Goal: Task Accomplishment & Management: Use online tool/utility

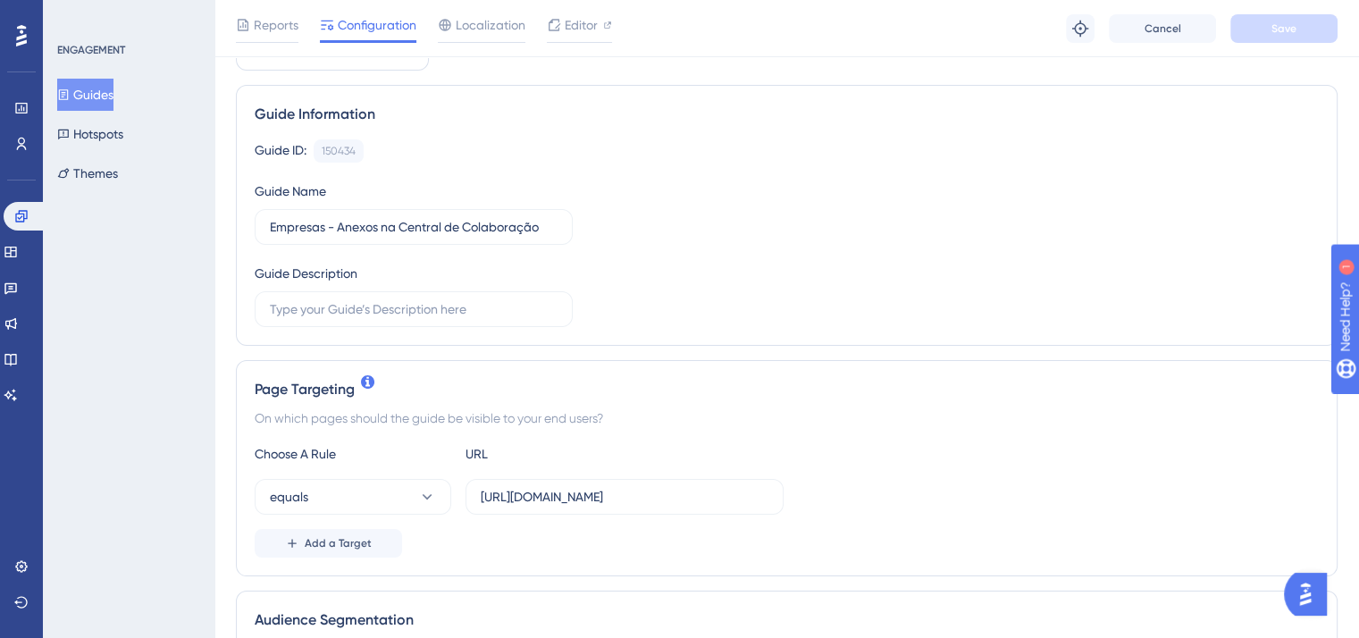
scroll to position [268, 0]
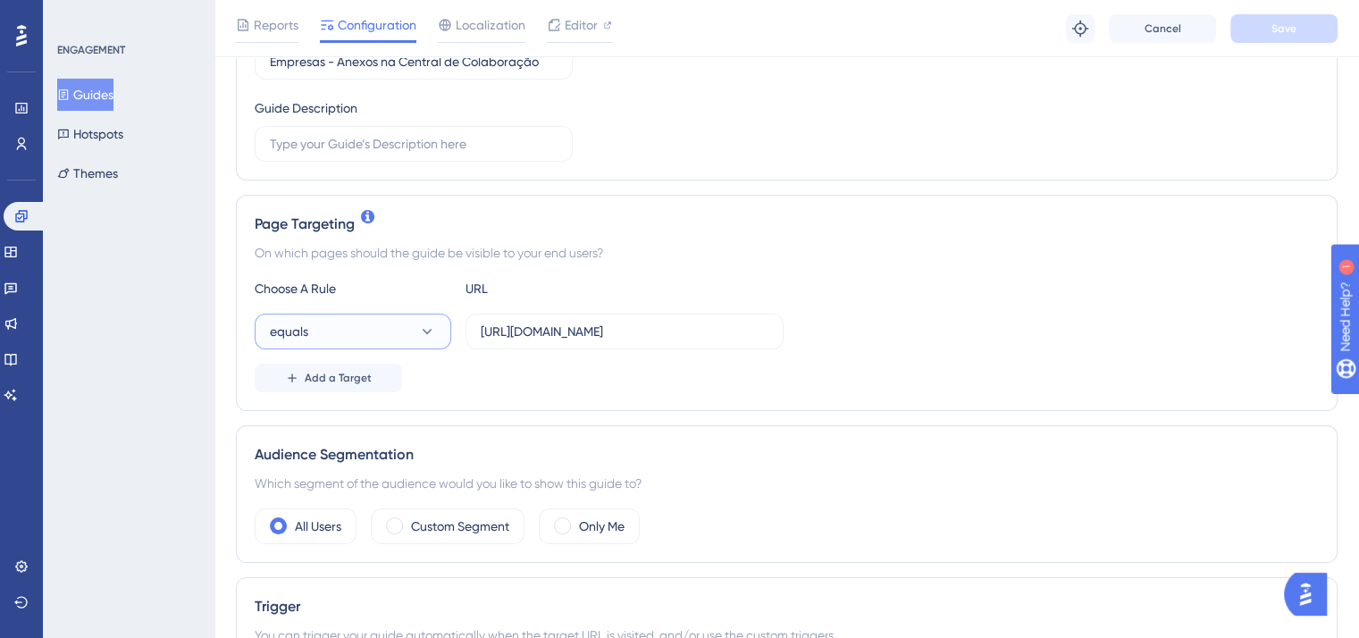
click at [414, 333] on button "equals" at bounding box center [353, 332] width 196 height 36
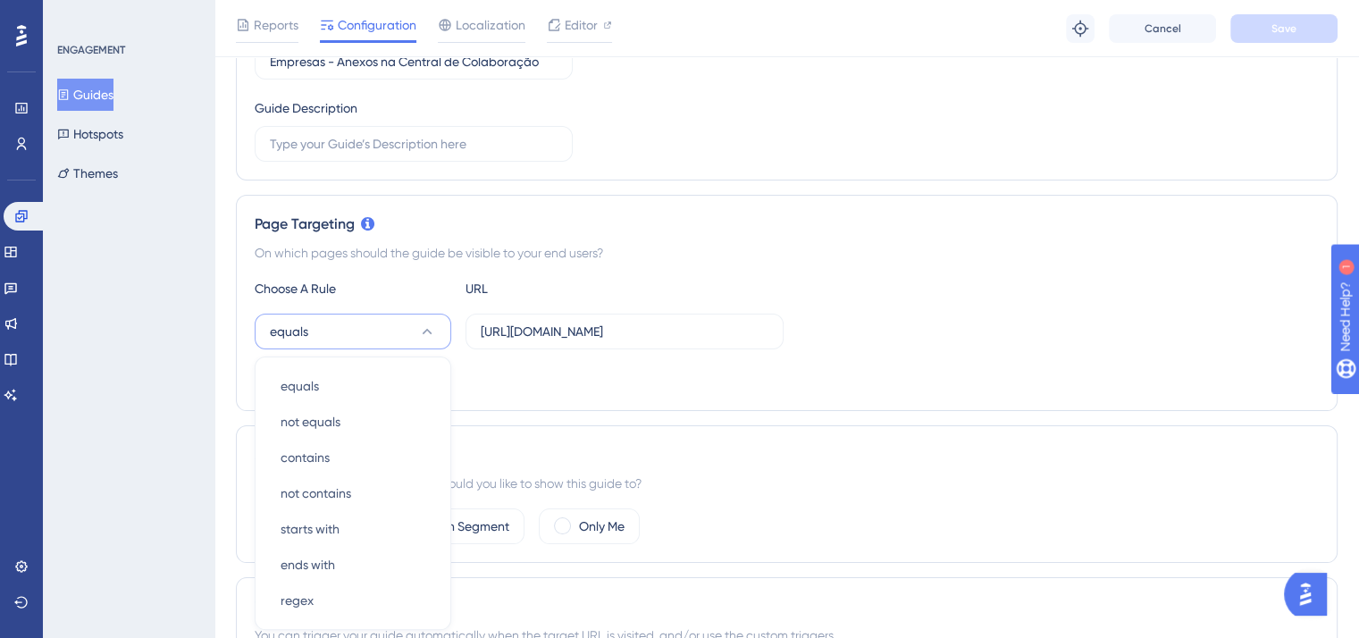
scroll to position [439, 0]
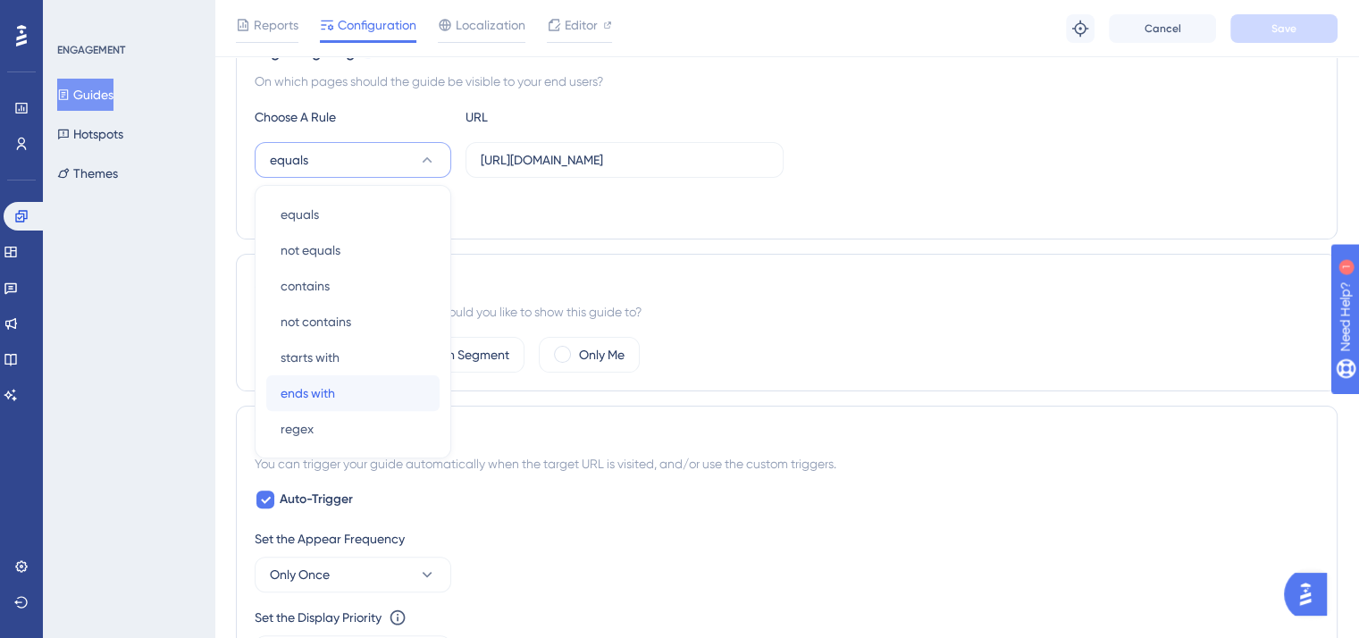
click at [339, 381] on div "ends with ends with" at bounding box center [352, 393] width 145 height 36
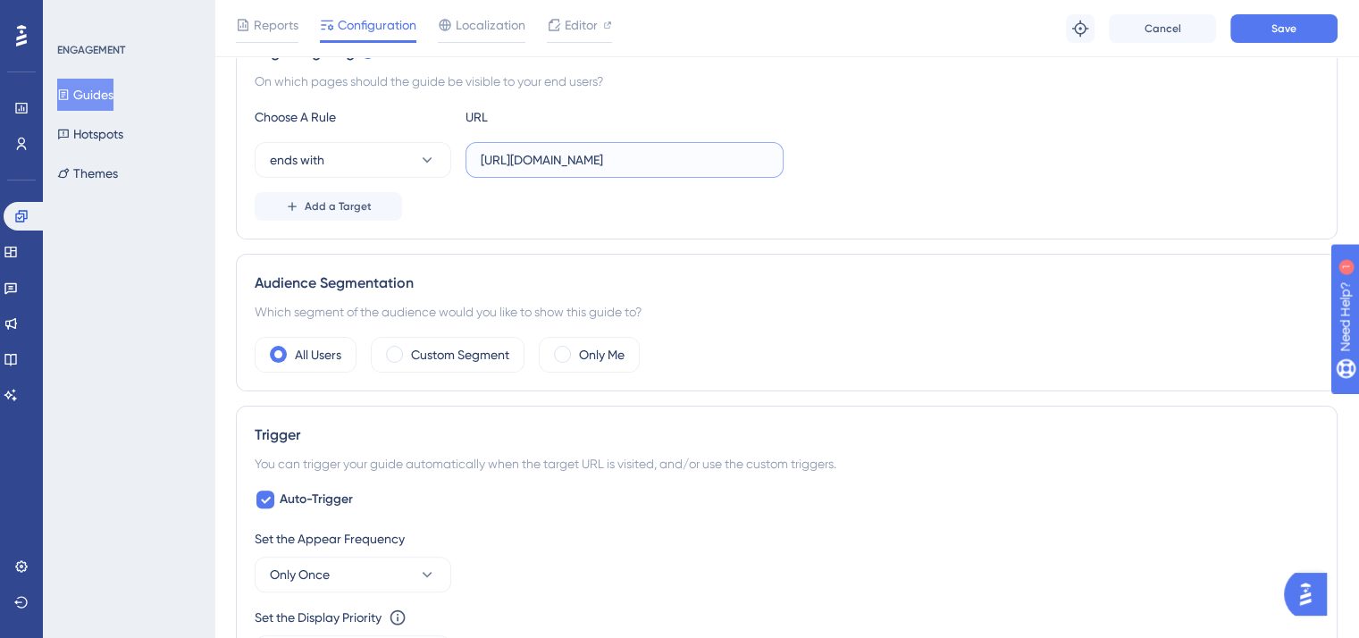
drag, startPoint x: 756, startPoint y: 154, endPoint x: 464, endPoint y: 180, distance: 292.3
click at [464, 180] on div "Choose A Rule URL ends with https://doc.projuris.com.br/#/requisicao/show/20069…" at bounding box center [787, 163] width 1064 height 114
type input "central-colaboracao"
click at [500, 177] on div "Choose A Rule URL ends with central-colaboracao Add a Target" at bounding box center [787, 163] width 1064 height 114
click at [334, 205] on span "Add a Target" at bounding box center [338, 206] width 67 height 14
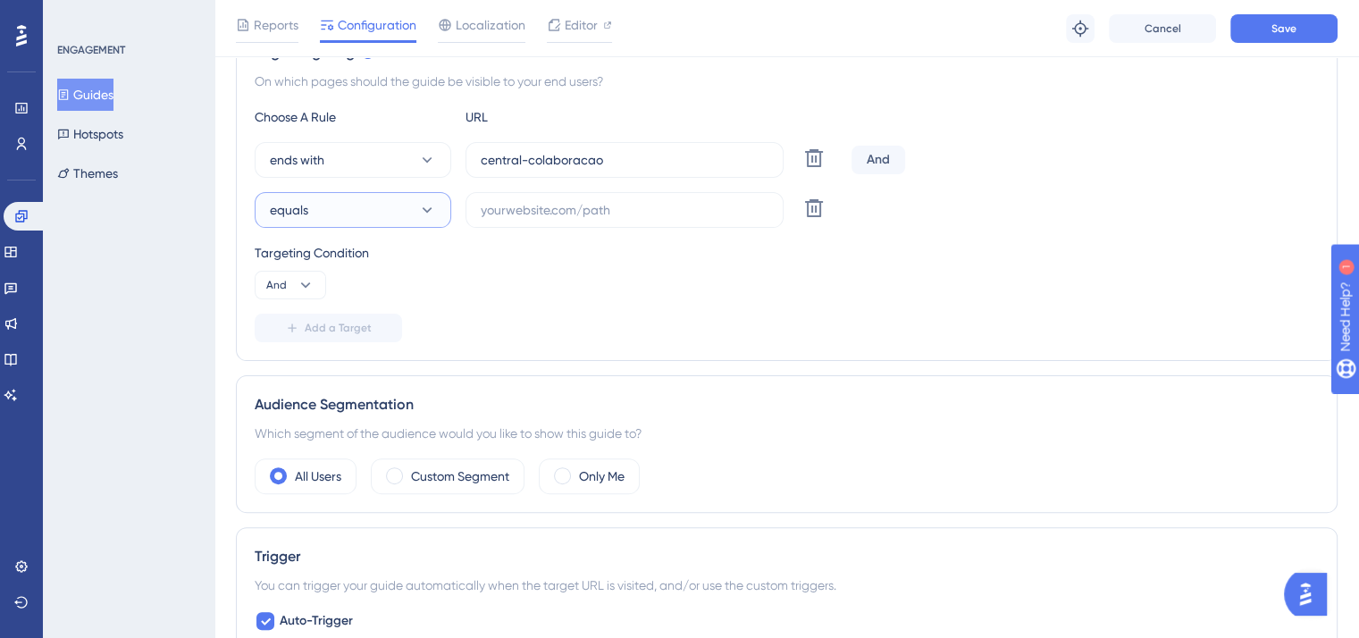
click at [343, 211] on button "equals" at bounding box center [353, 210] width 196 height 36
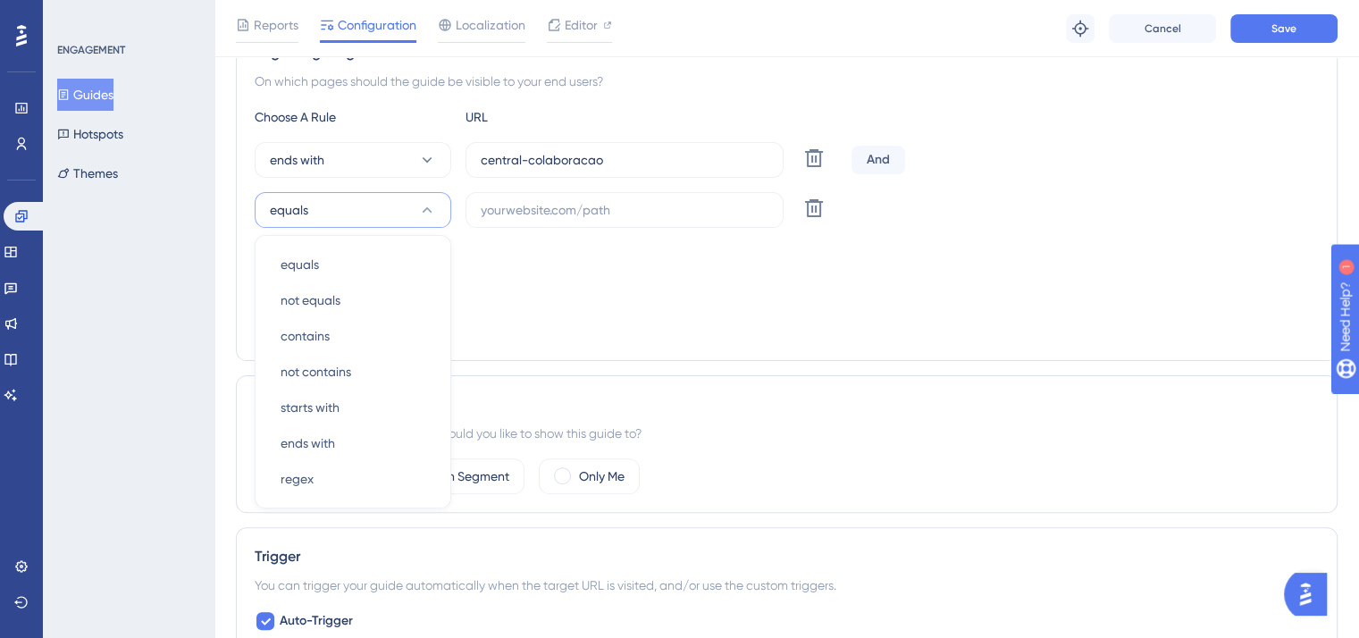
scroll to position [490, 0]
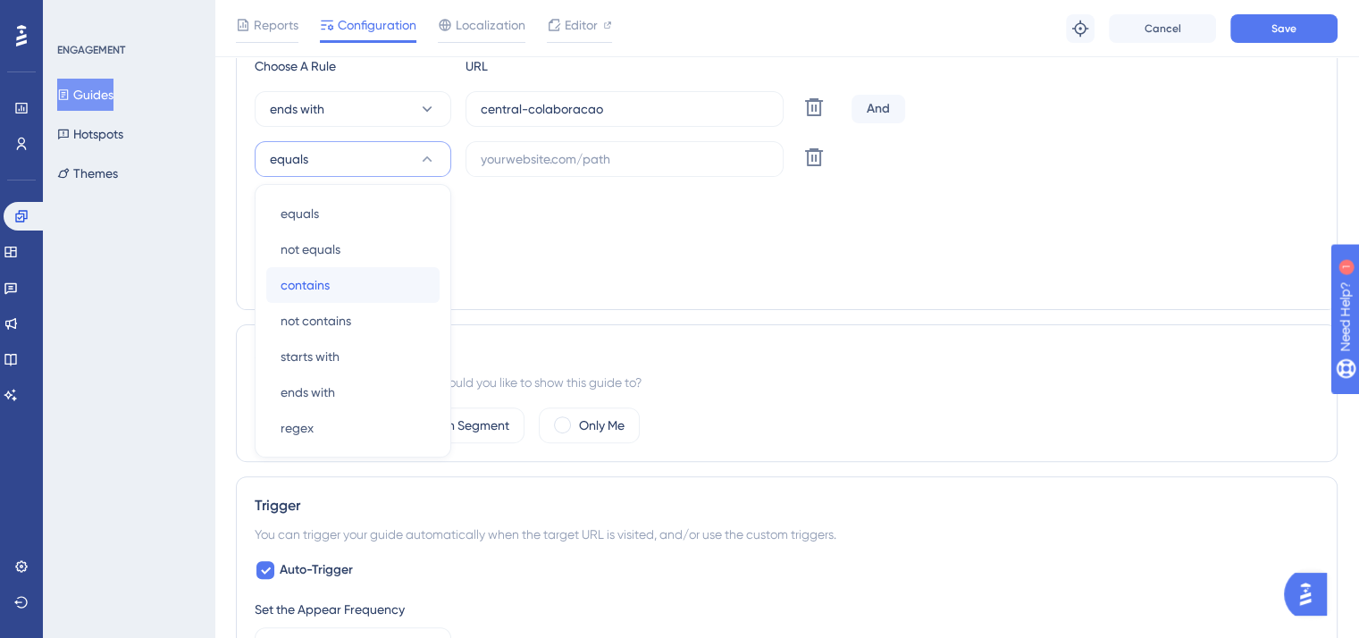
click at [334, 279] on div "contains contains" at bounding box center [352, 285] width 145 height 36
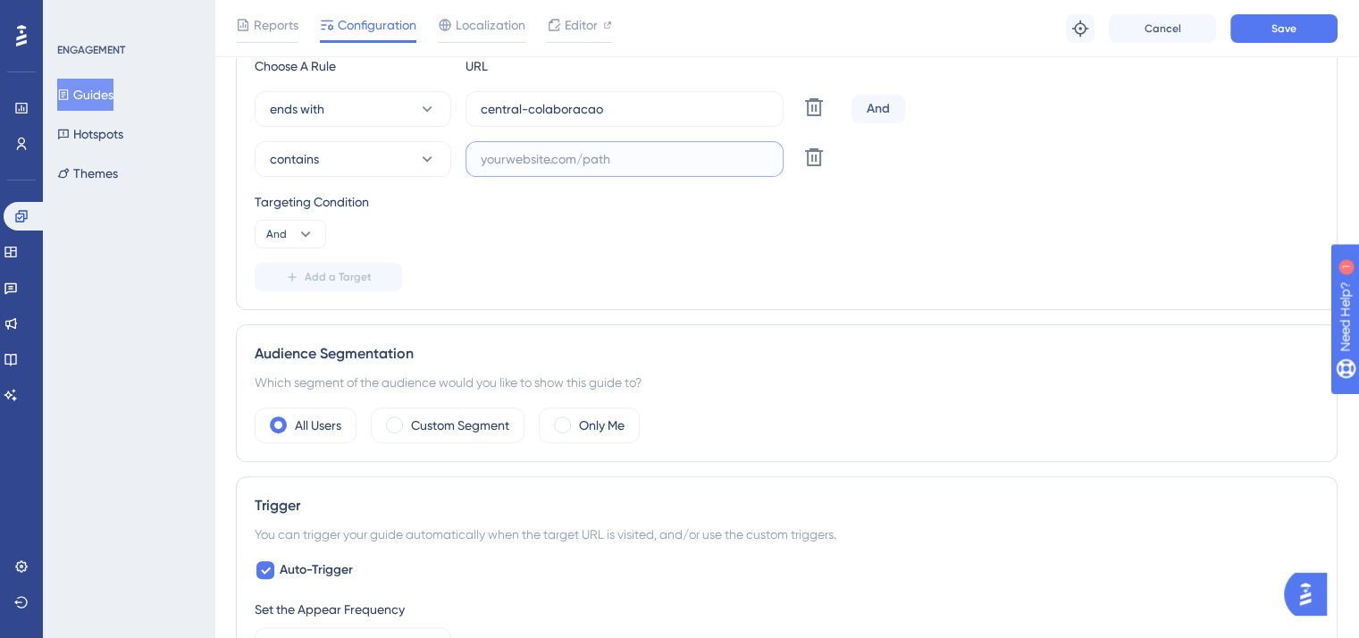
click at [536, 151] on input "text" at bounding box center [625, 159] width 288 height 20
drag, startPoint x: 509, startPoint y: 162, endPoint x: 420, endPoint y: 176, distance: 90.5
click at [418, 171] on div "contains p Delete" at bounding box center [549, 159] width 589 height 36
paste input "https://doc.projuris.com.br/#/requisicao"
type input "https://doc.projuris.com.br/#/requisicao"
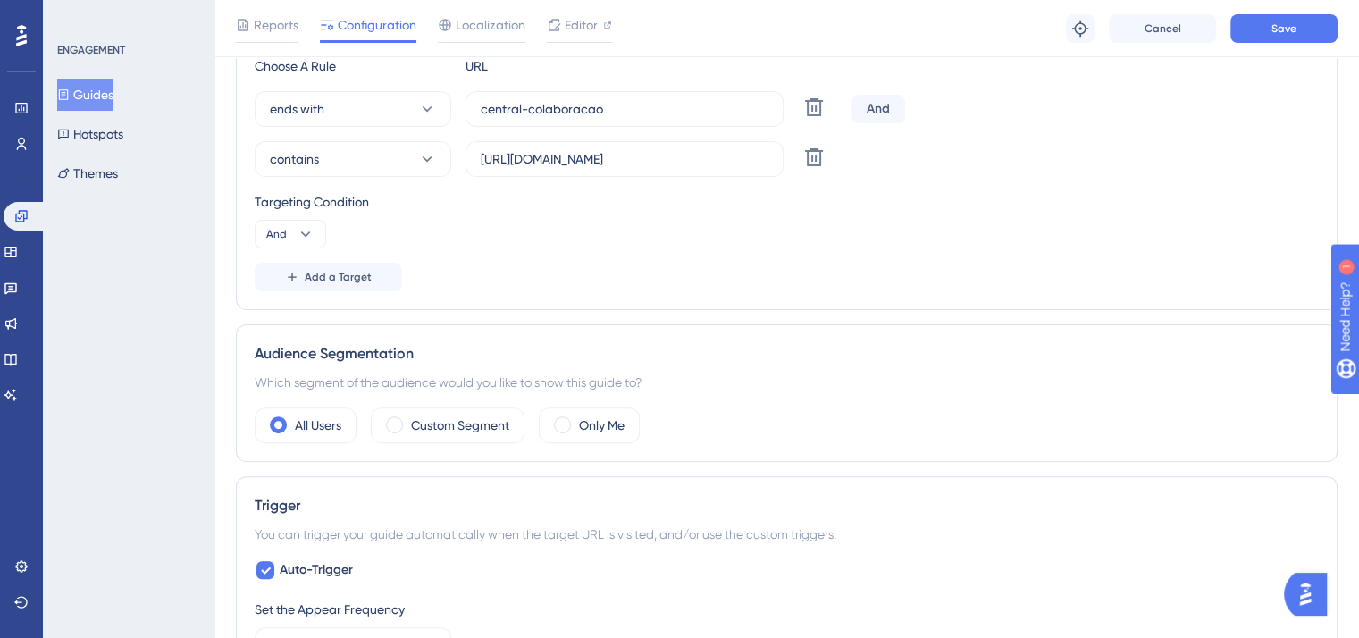
click at [675, 213] on div "Targeting Condition And" at bounding box center [787, 219] width 1064 height 57
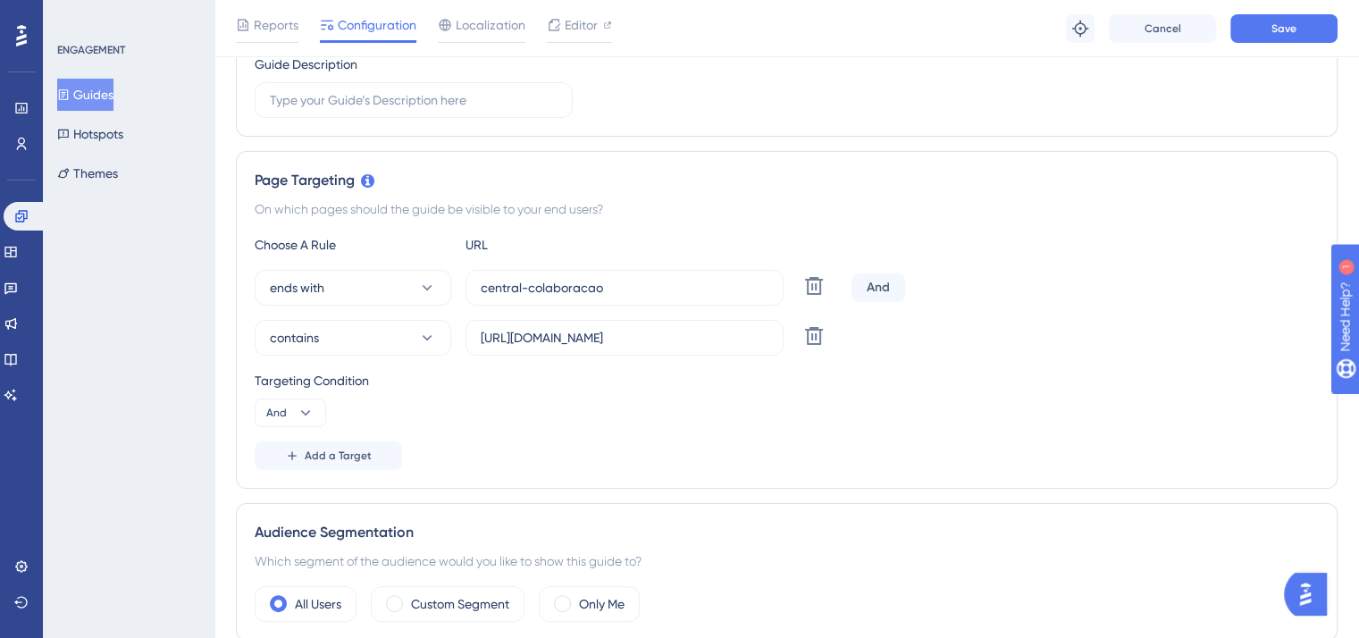
scroll to position [0, 0]
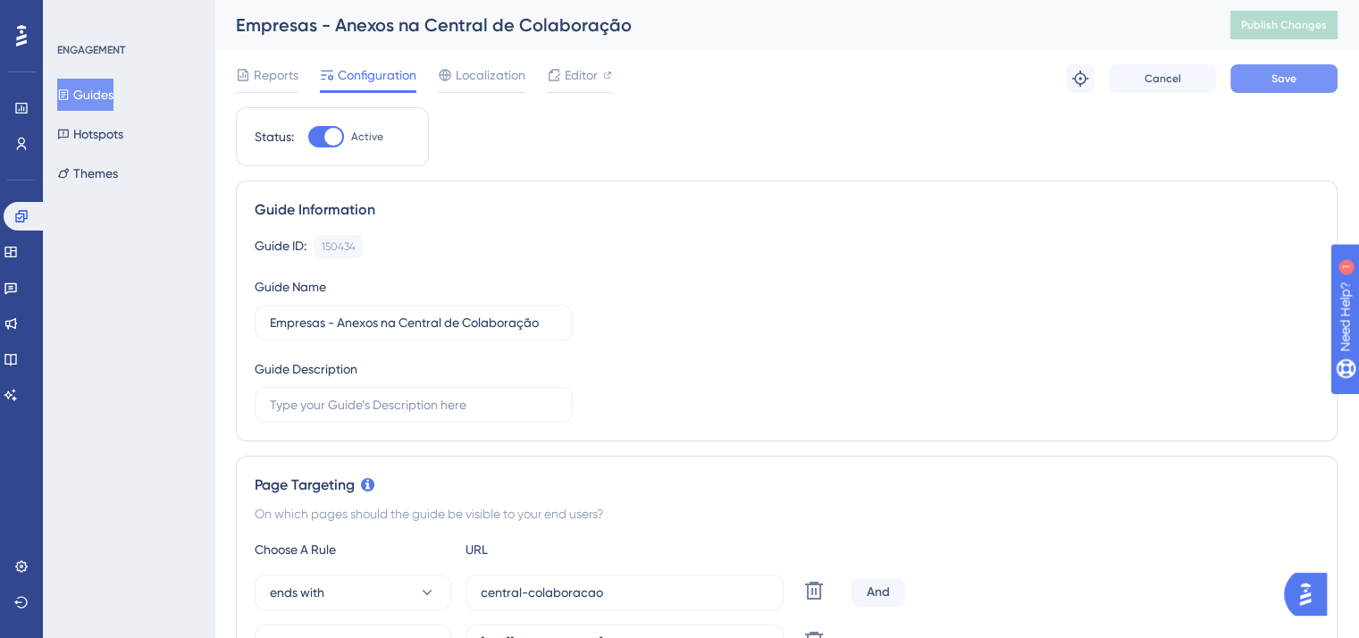
click at [1276, 84] on span "Save" at bounding box center [1283, 78] width 25 height 14
click at [1302, 29] on span "Publish Changes" at bounding box center [1284, 25] width 86 height 14
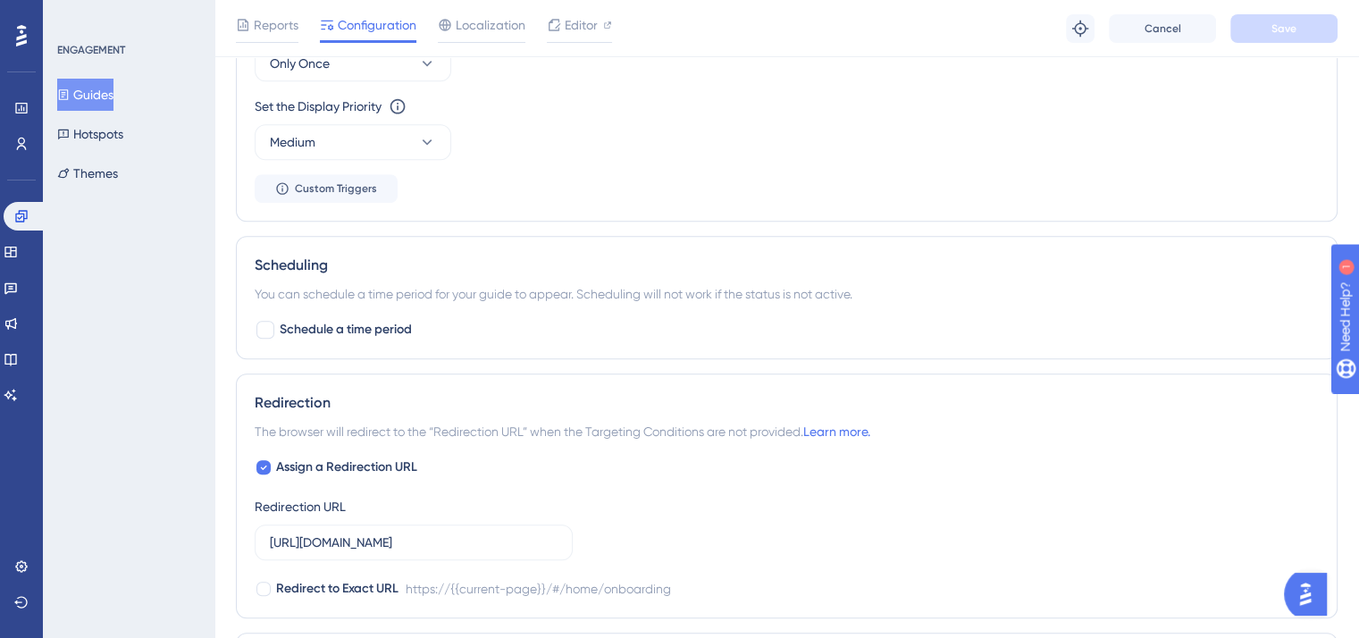
scroll to position [1340, 0]
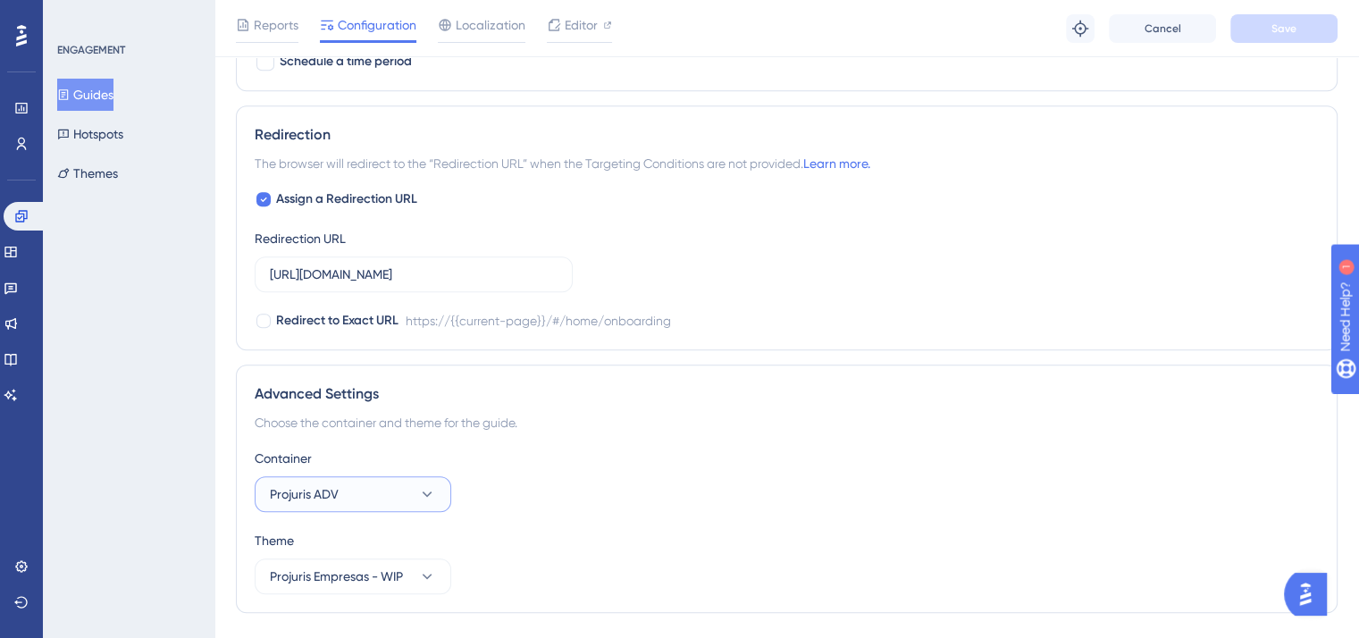
click at [402, 494] on button "Projuris ADV" at bounding box center [353, 494] width 196 height 36
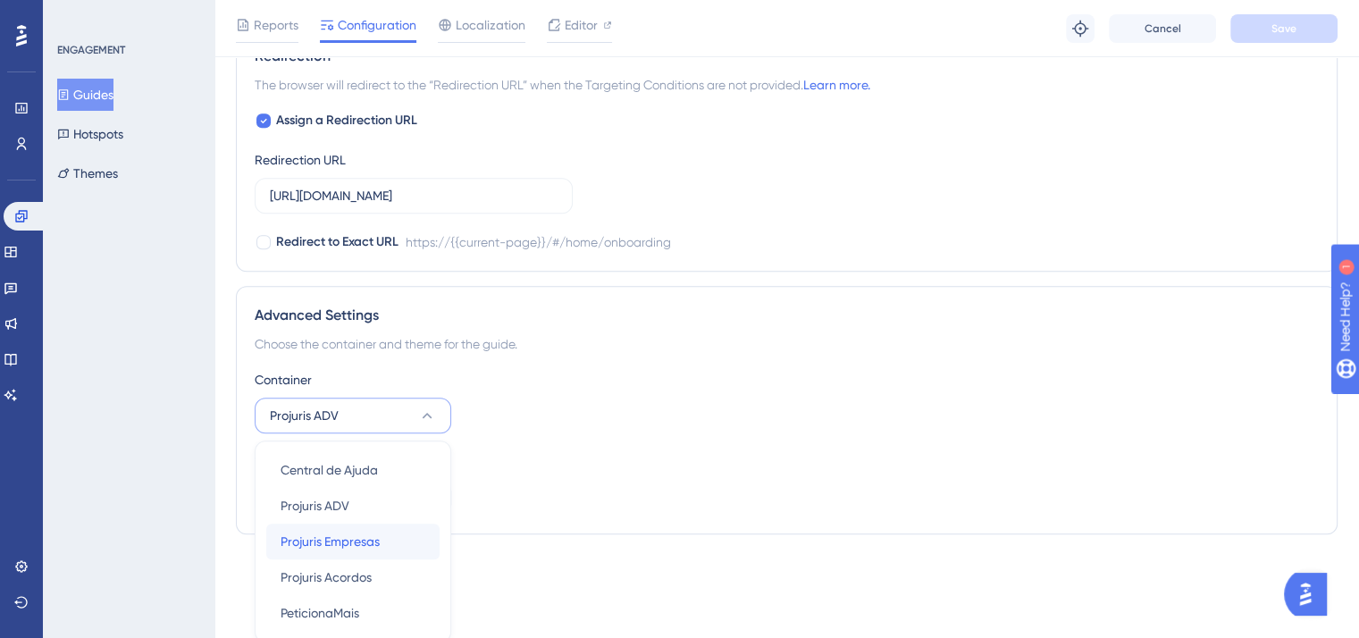
click at [328, 544] on span "Projuris Empresas" at bounding box center [329, 541] width 99 height 21
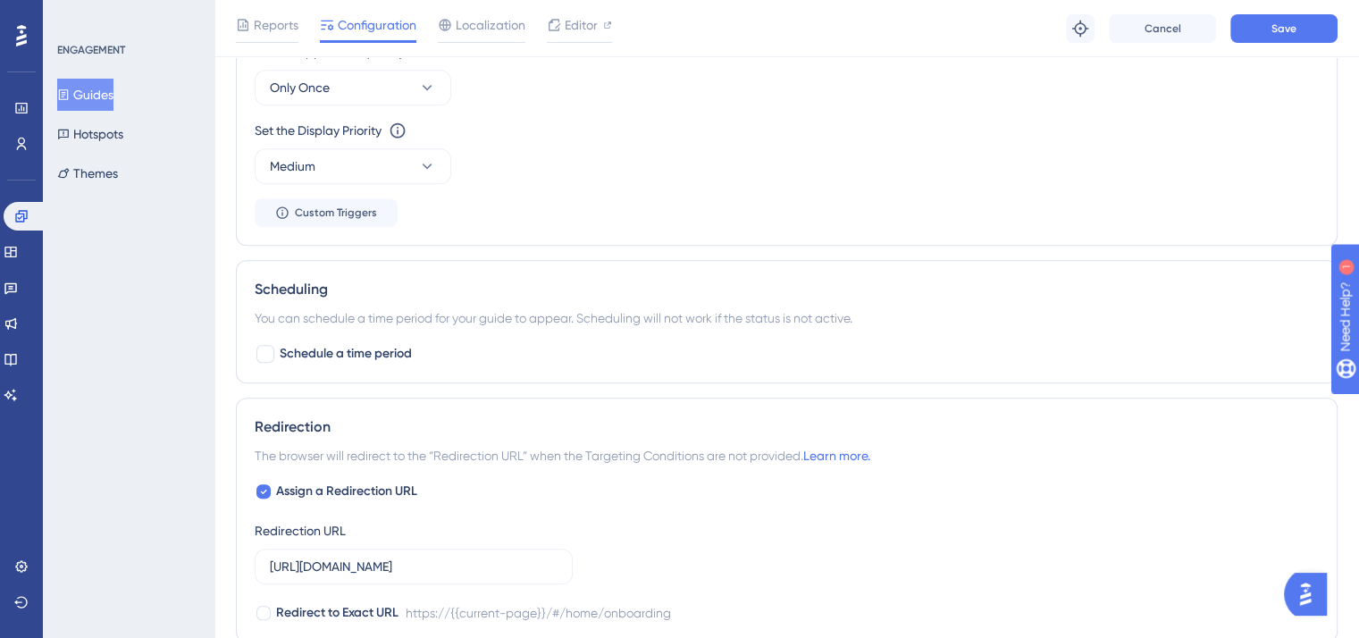
scroll to position [1161, 0]
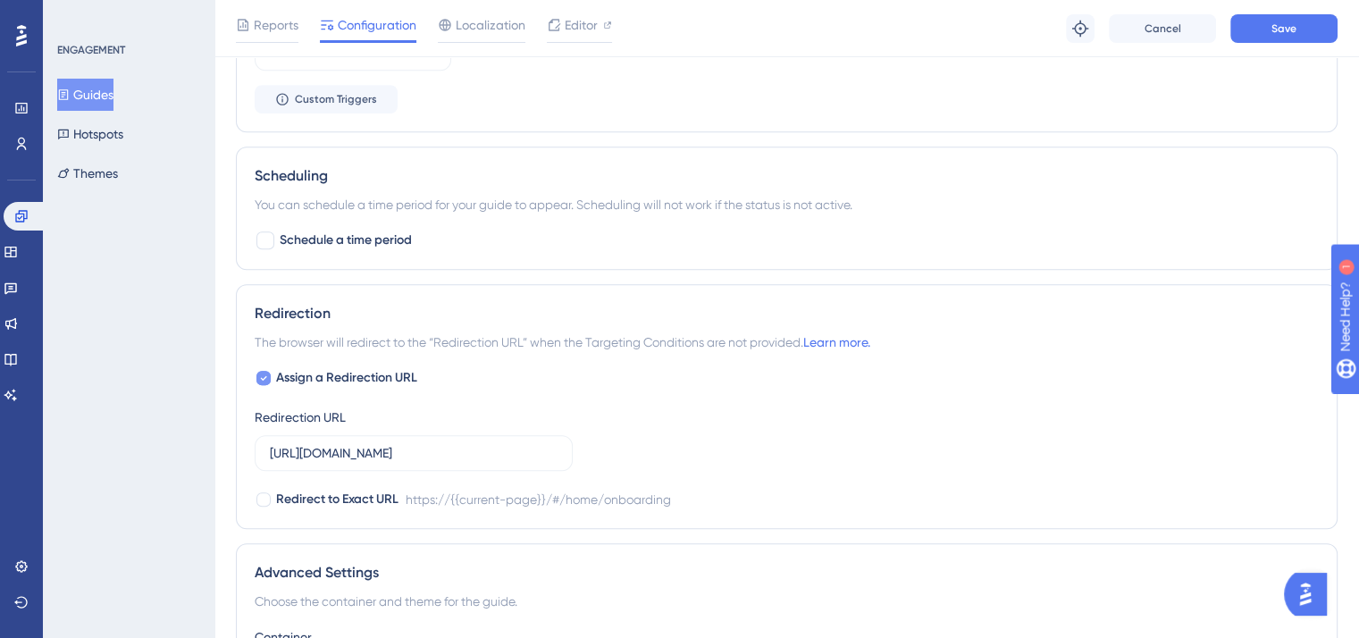
click at [262, 372] on icon at bounding box center [263, 378] width 7 height 14
checkbox input "false"
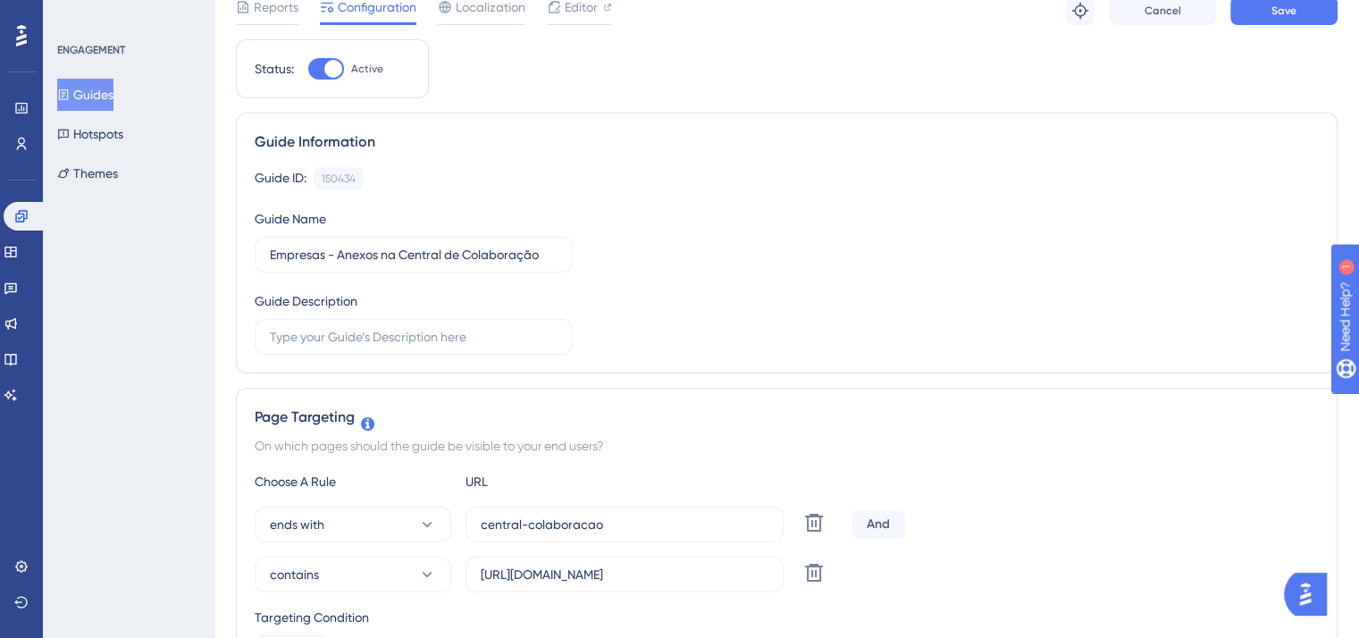
scroll to position [0, 0]
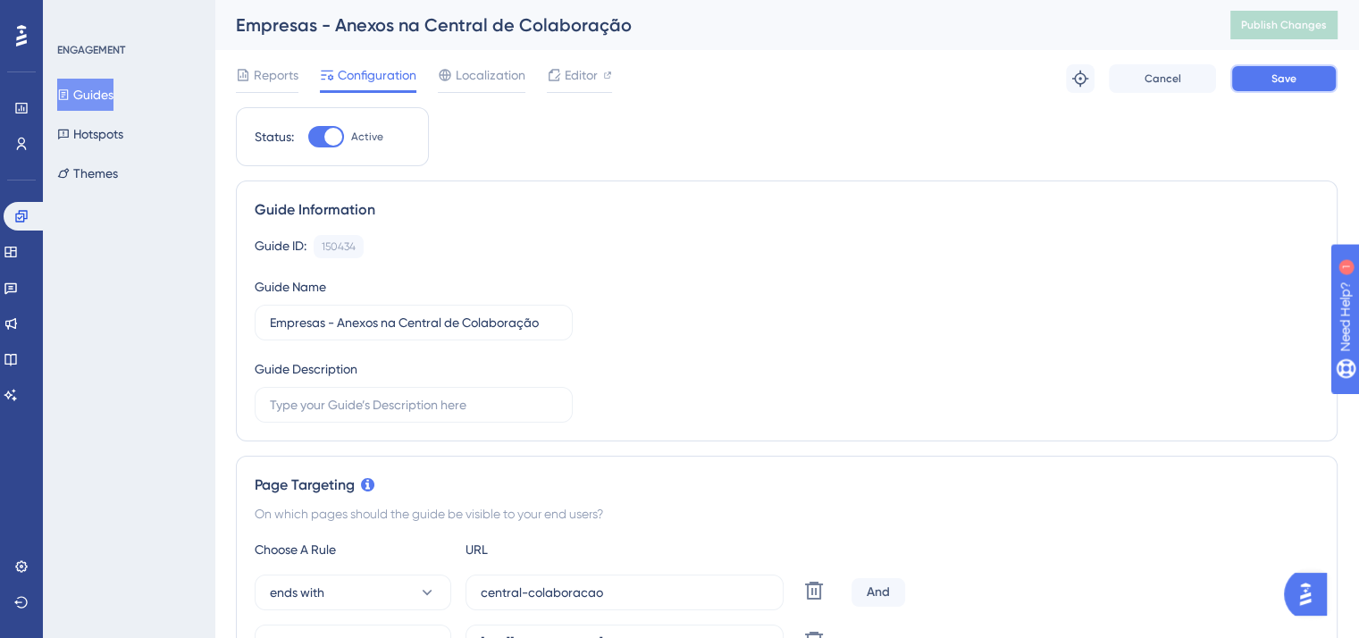
click at [1279, 76] on span "Save" at bounding box center [1283, 78] width 25 height 14
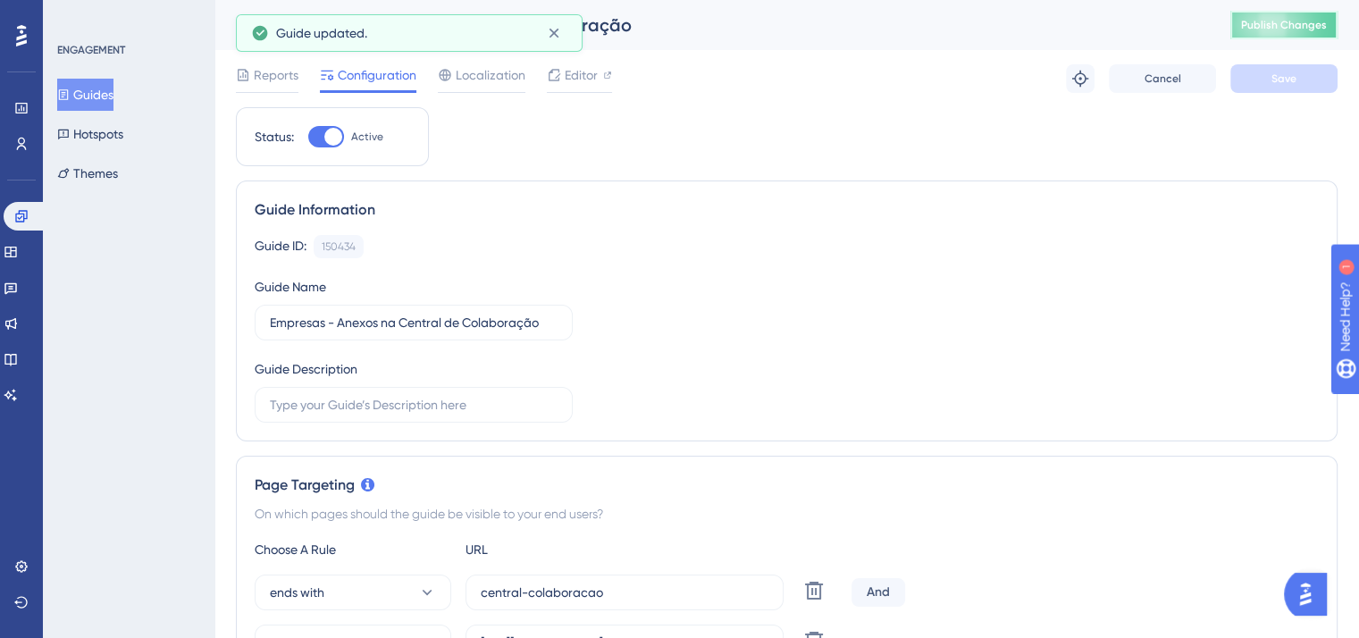
drag, startPoint x: 1298, startPoint y: 22, endPoint x: 1288, endPoint y: 45, distance: 24.4
click at [1300, 23] on span "Publish Changes" at bounding box center [1284, 25] width 86 height 14
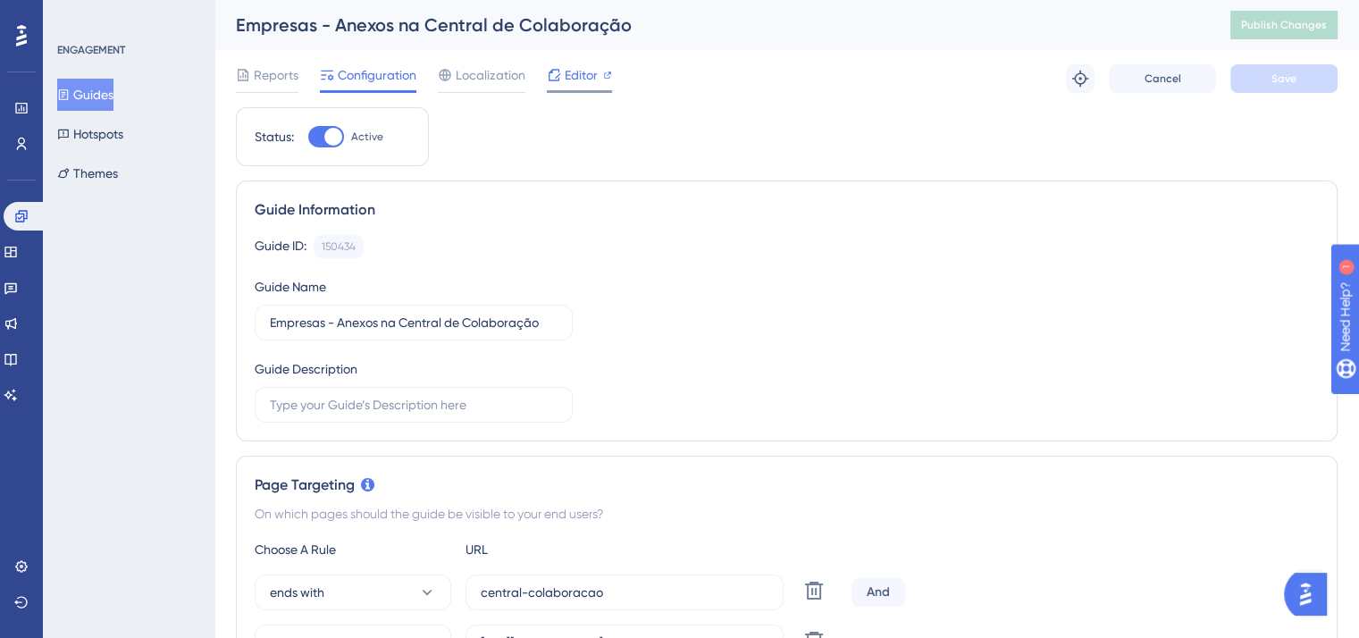
click at [578, 75] on span "Editor" at bounding box center [580, 74] width 33 height 21
click at [1280, 26] on span "Publish Changes" at bounding box center [1284, 25] width 86 height 14
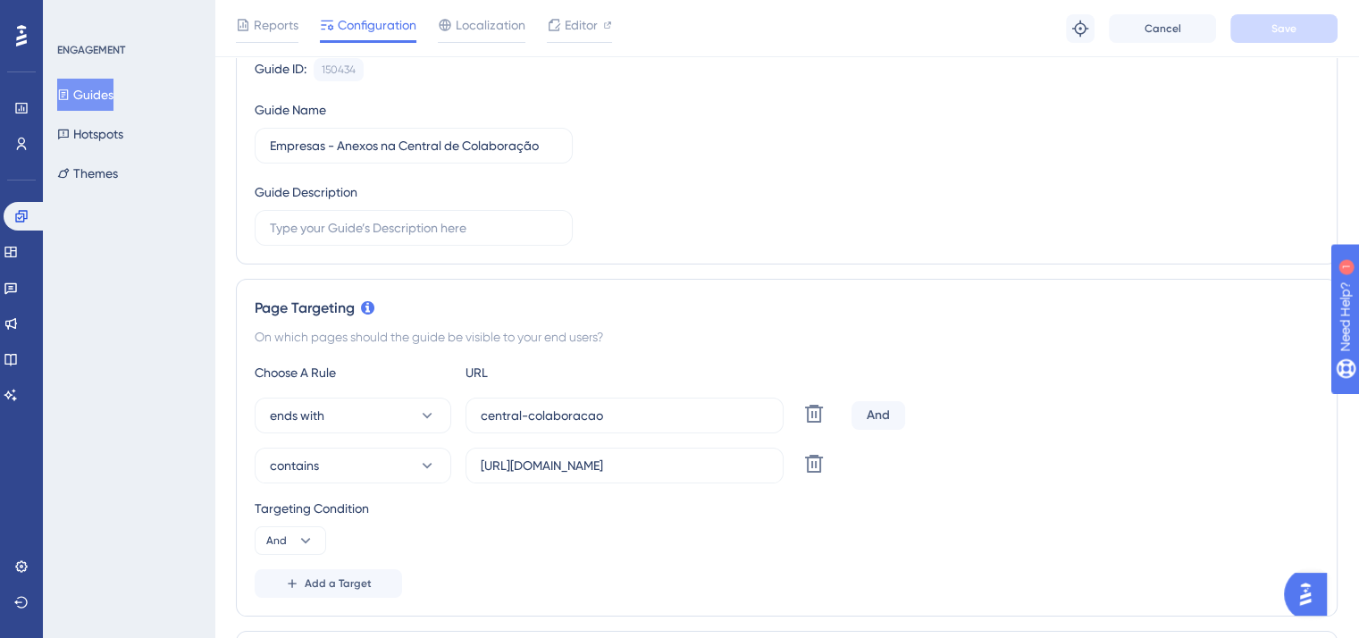
scroll to position [279, 0]
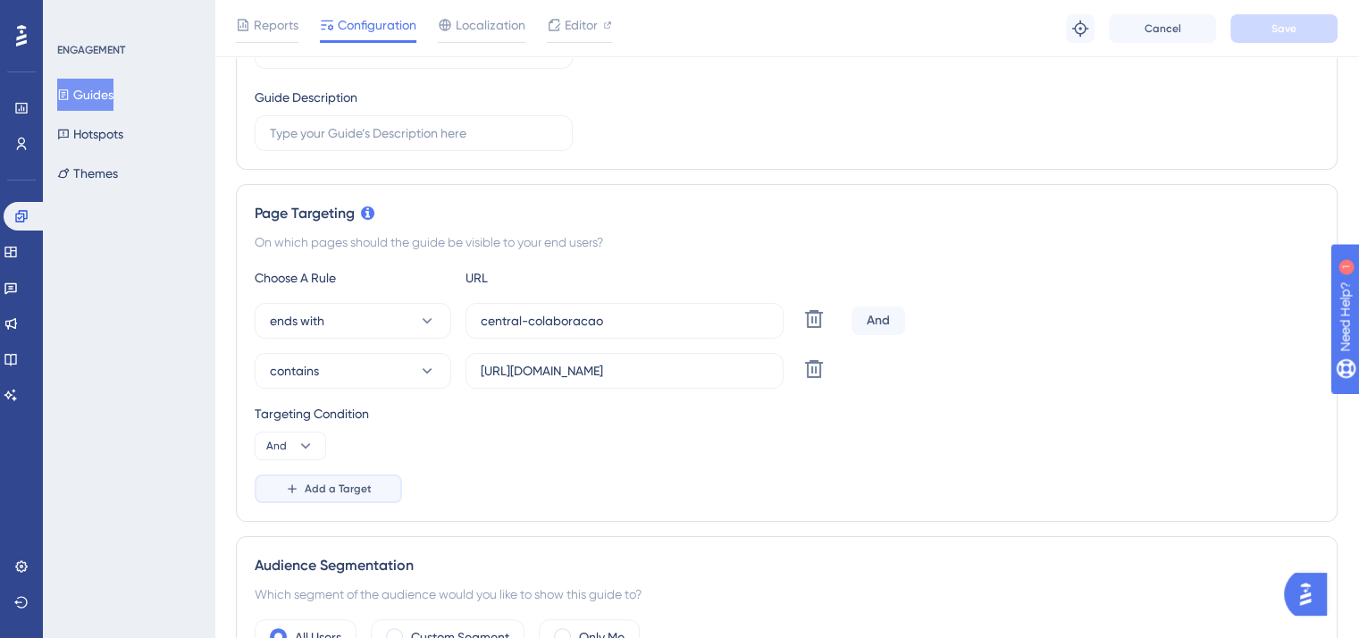
click at [307, 478] on button "Add a Target" at bounding box center [328, 488] width 147 height 29
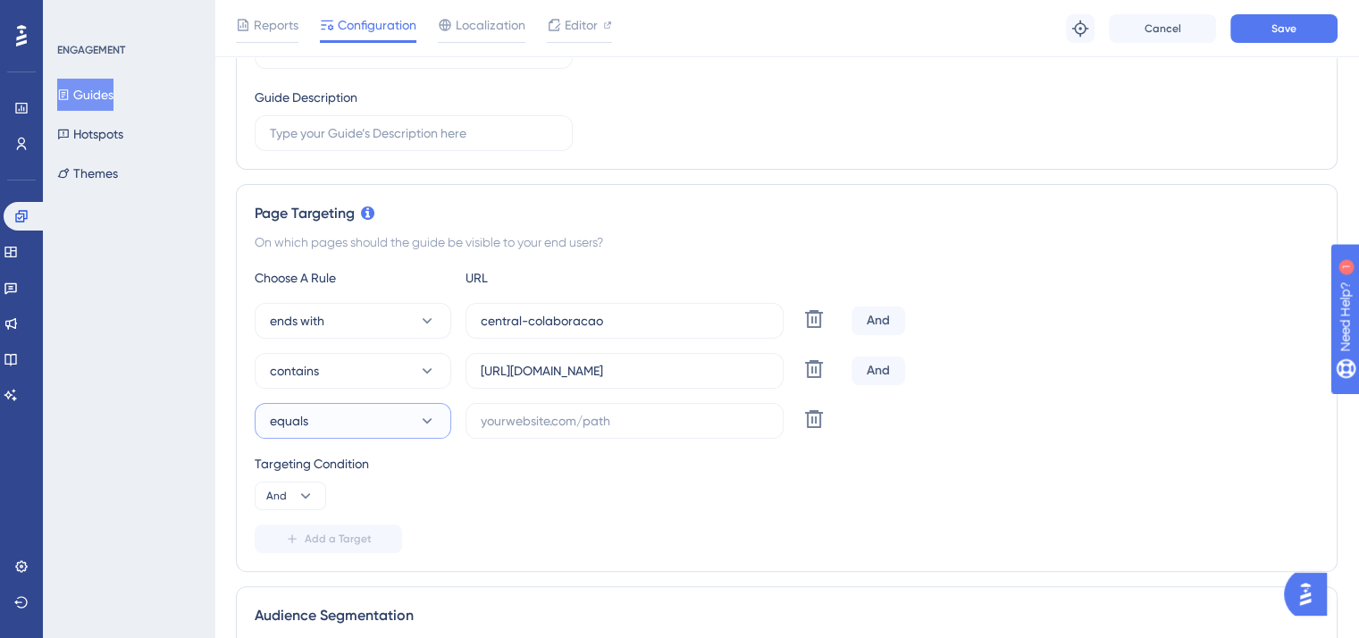
click at [356, 409] on button "equals" at bounding box center [353, 421] width 196 height 36
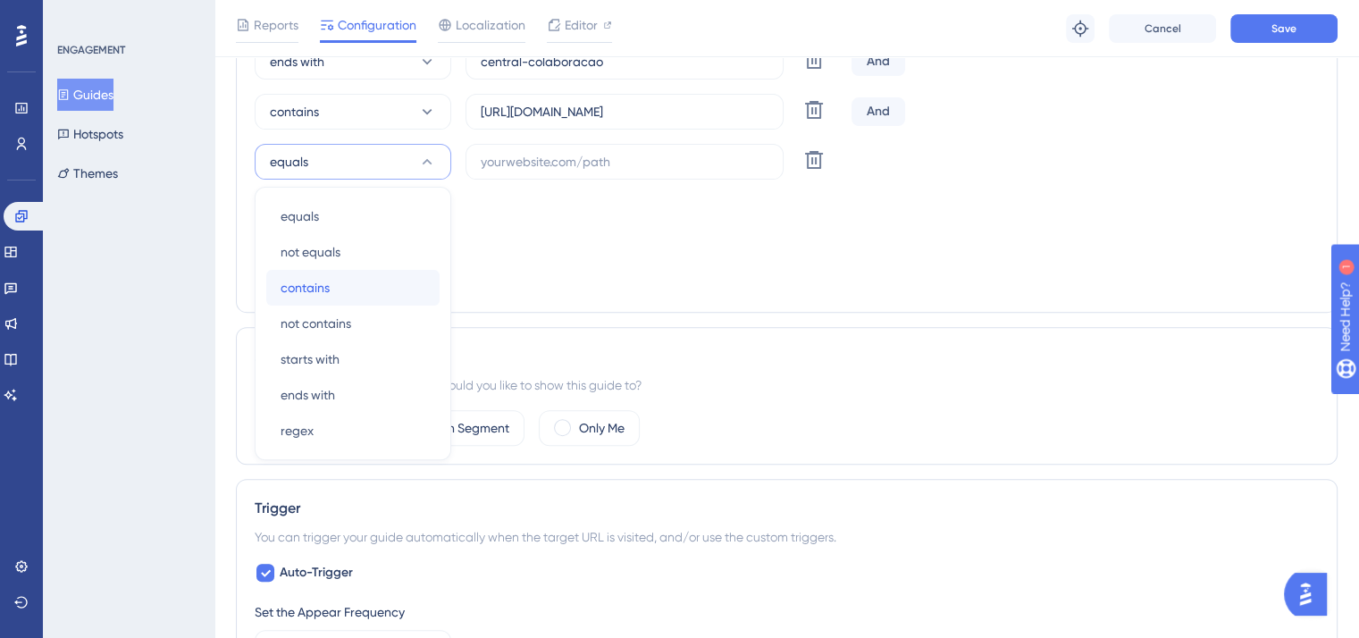
click at [323, 291] on span "contains" at bounding box center [304, 287] width 49 height 21
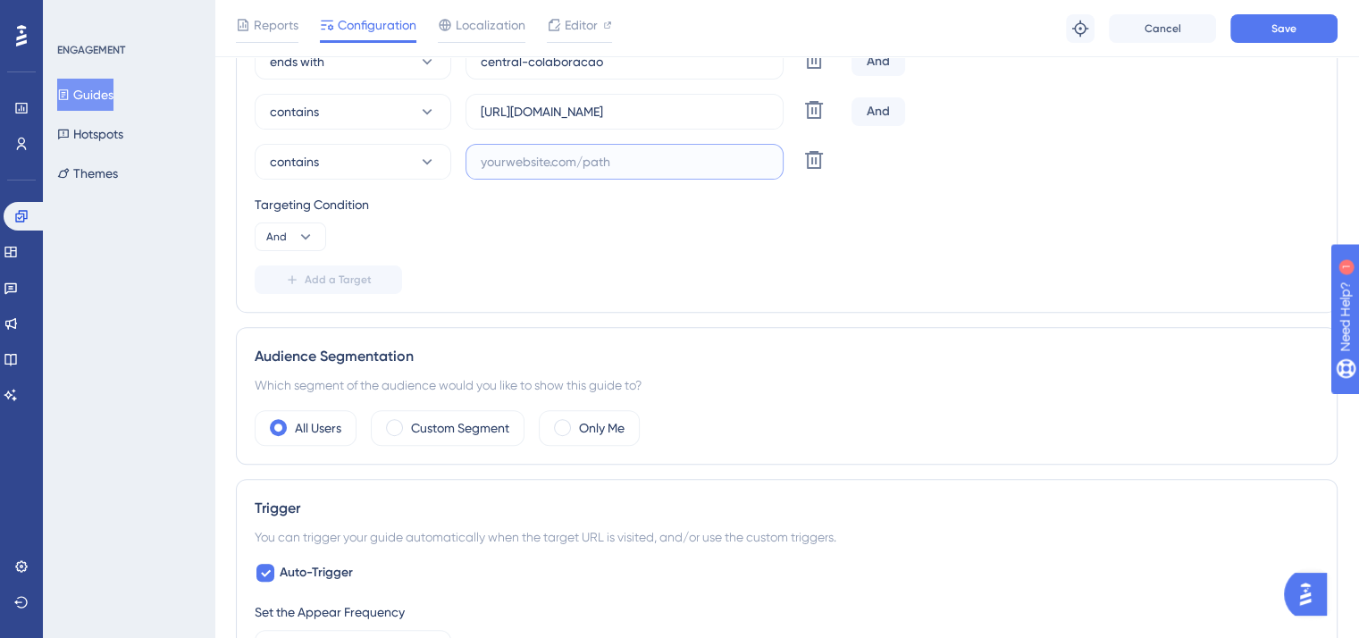
click at [560, 155] on input "text" at bounding box center [625, 162] width 288 height 20
paste input "https://contratos.projuris.com.br/#/home/onboarding"
drag, startPoint x: 664, startPoint y: 161, endPoint x: 782, endPoint y: 175, distance: 118.8
click at [782, 174] on div "https://contratos.projuris.com.br/#/home/onboarding" at bounding box center [624, 162] width 318 height 36
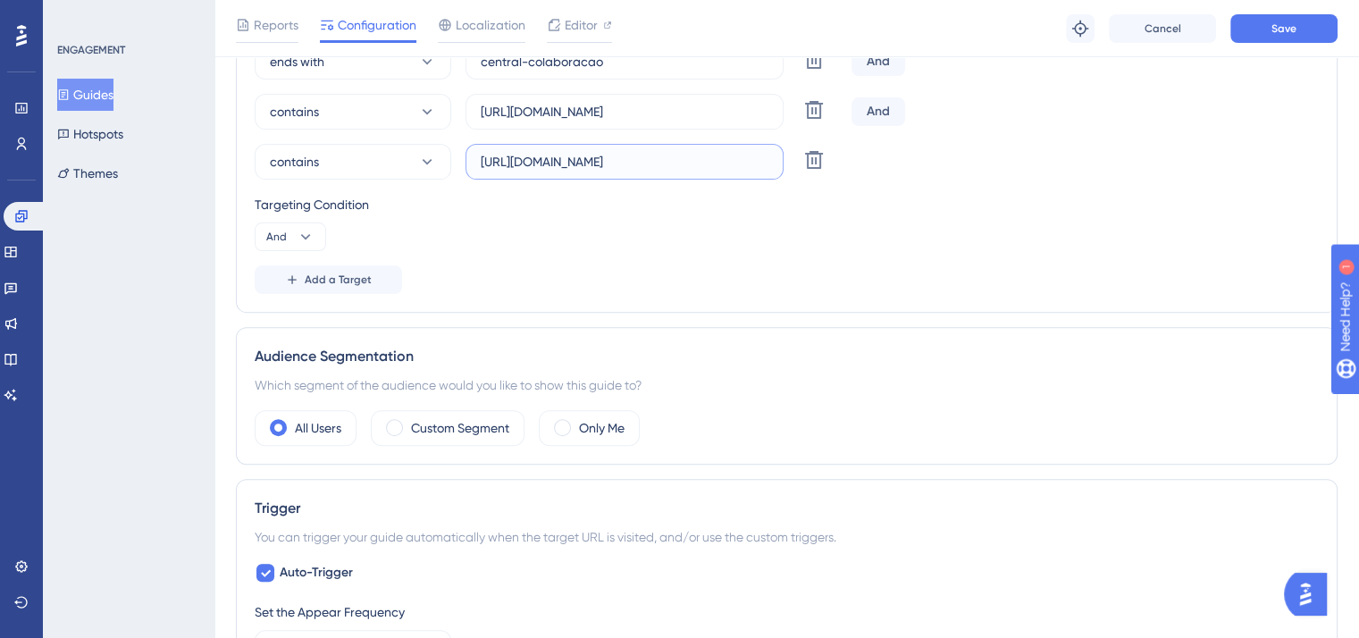
scroll to position [0, 0]
type input "https://contratos.projuris.com.br/#/requisicao"
click at [803, 201] on div "Targeting Condition" at bounding box center [787, 204] width 1064 height 21
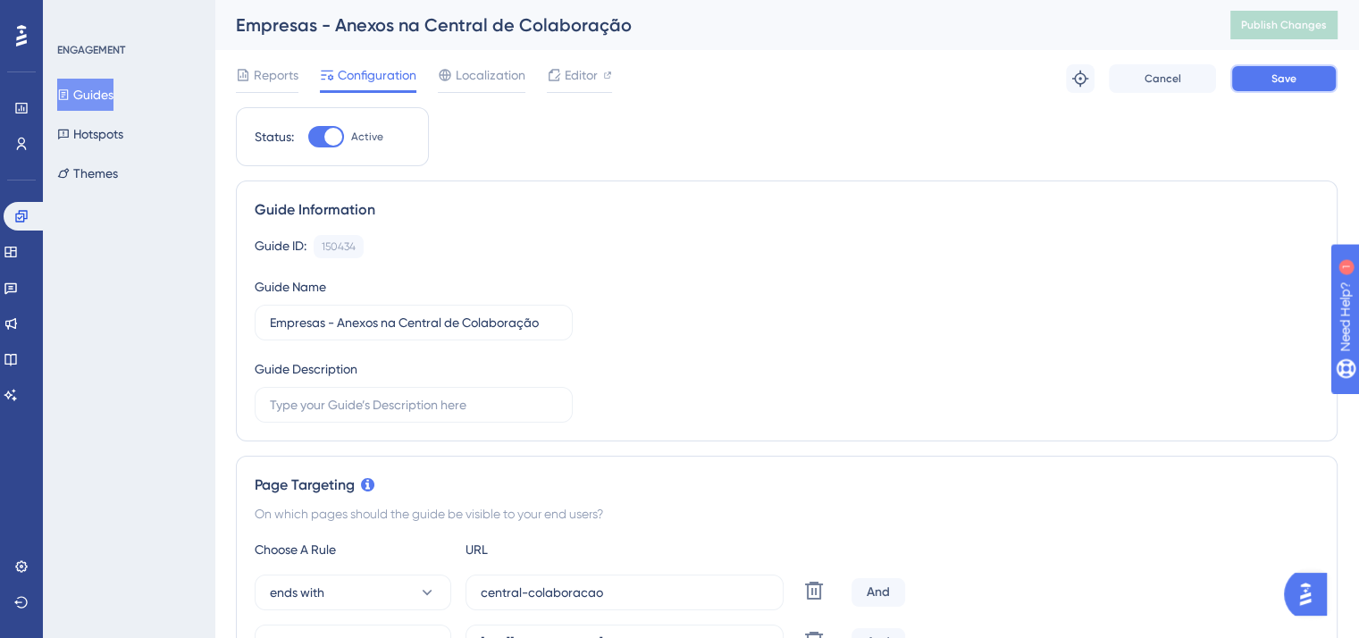
click at [1295, 78] on span "Save" at bounding box center [1283, 78] width 25 height 14
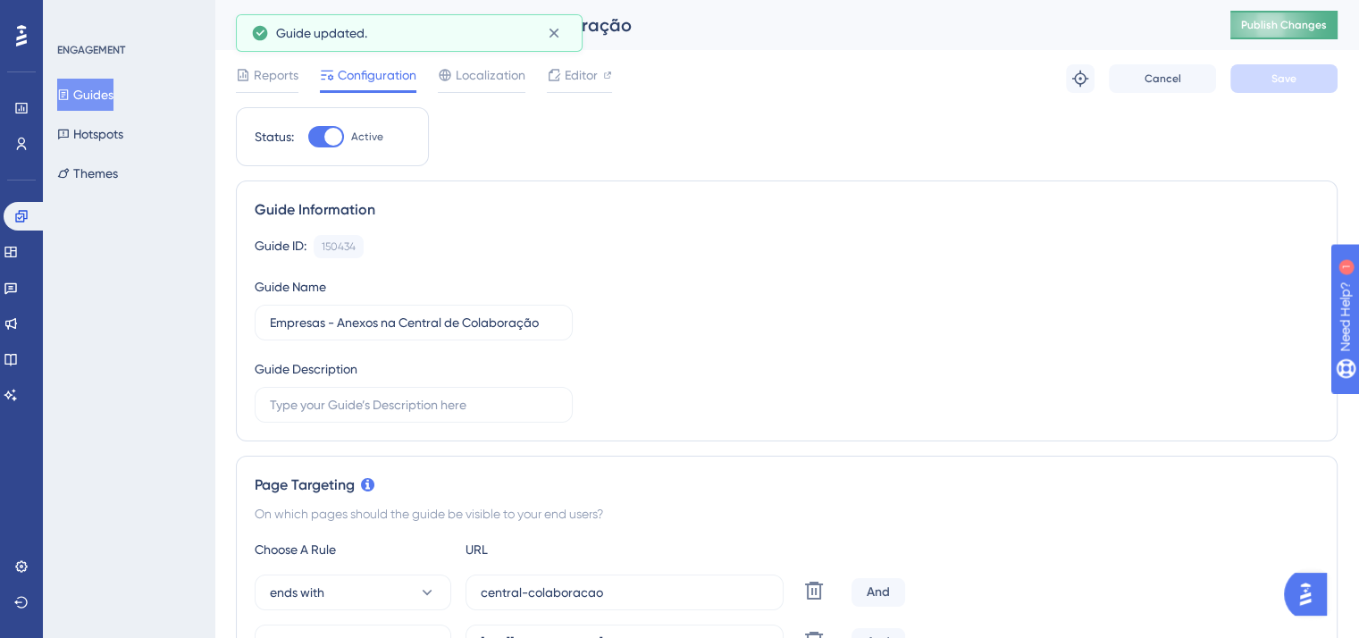
click at [1291, 25] on span "Publish Changes" at bounding box center [1284, 25] width 86 height 14
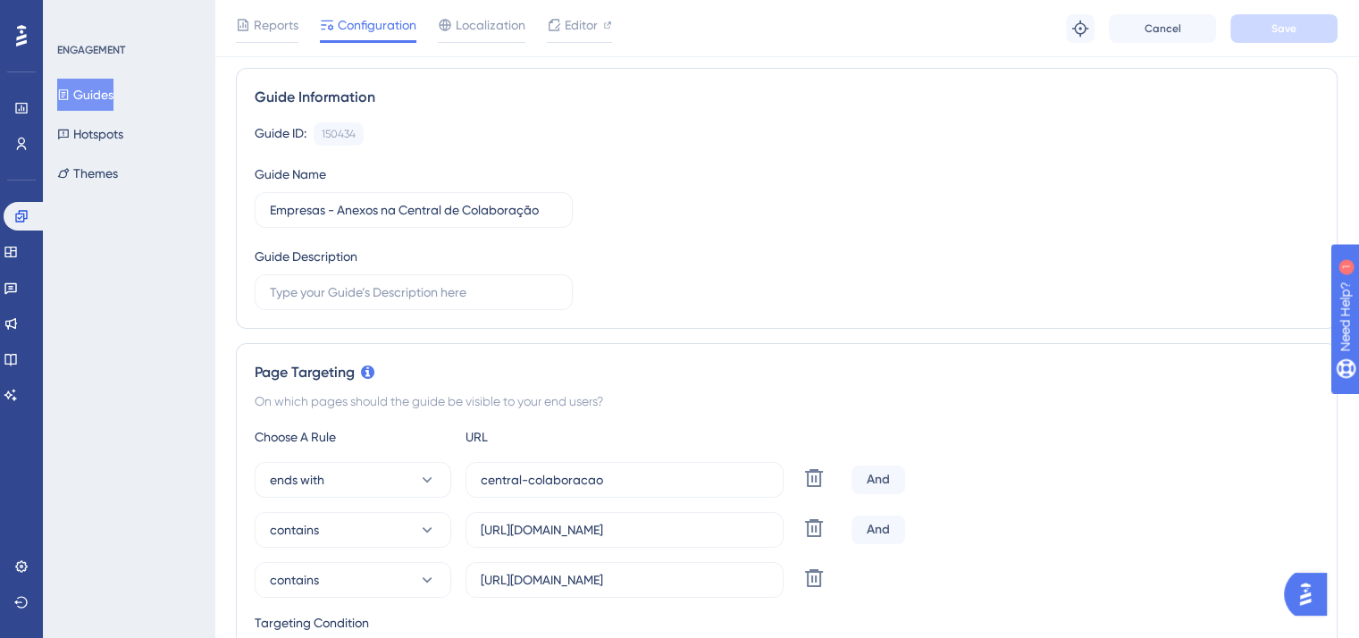
scroll to position [89, 0]
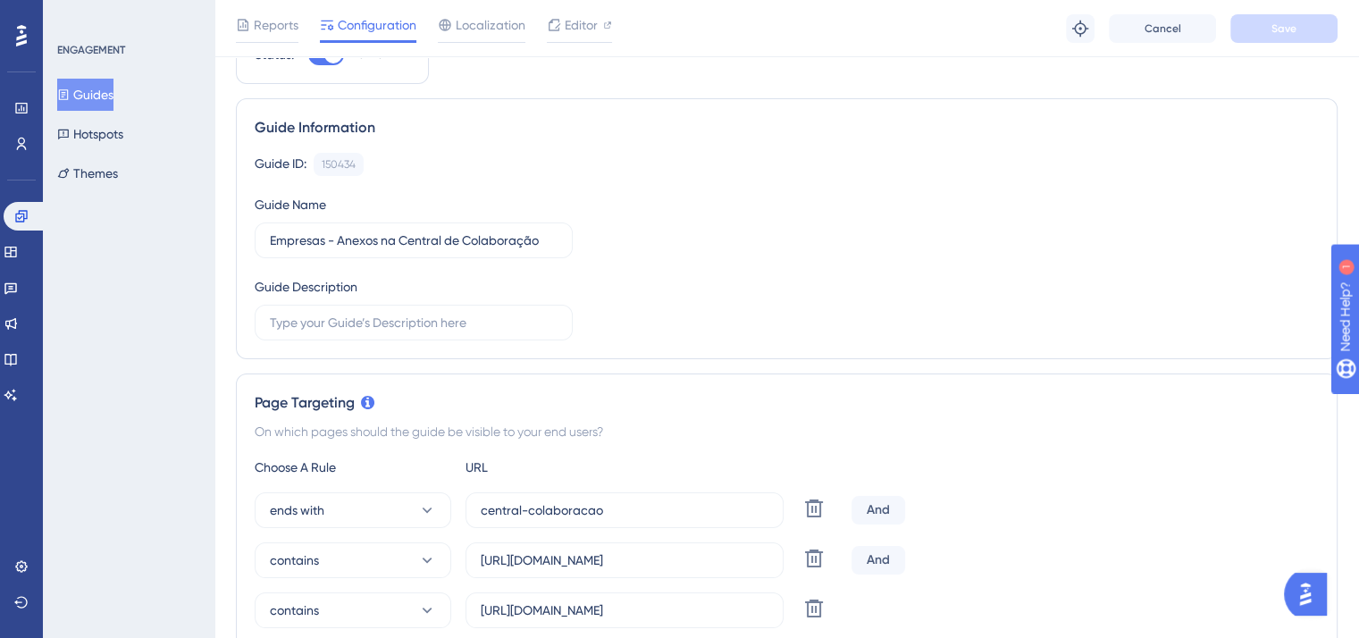
click at [576, 20] on span "Editor" at bounding box center [580, 24] width 33 height 21
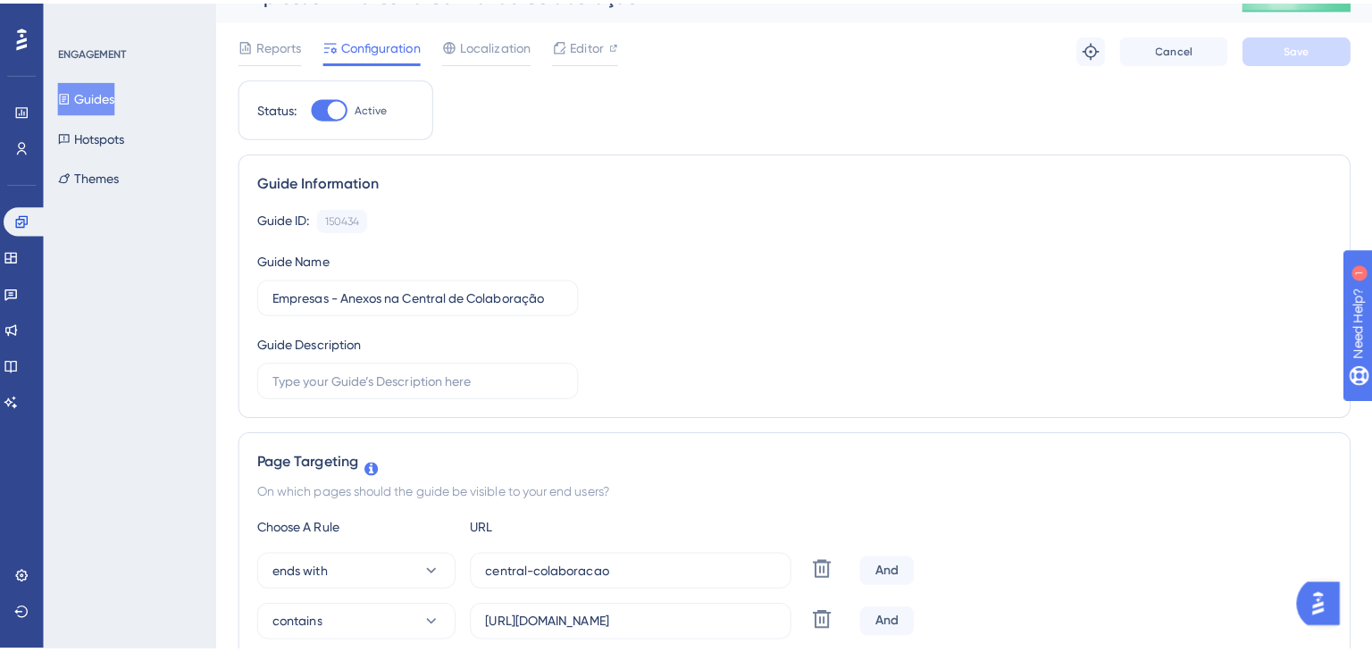
scroll to position [0, 0]
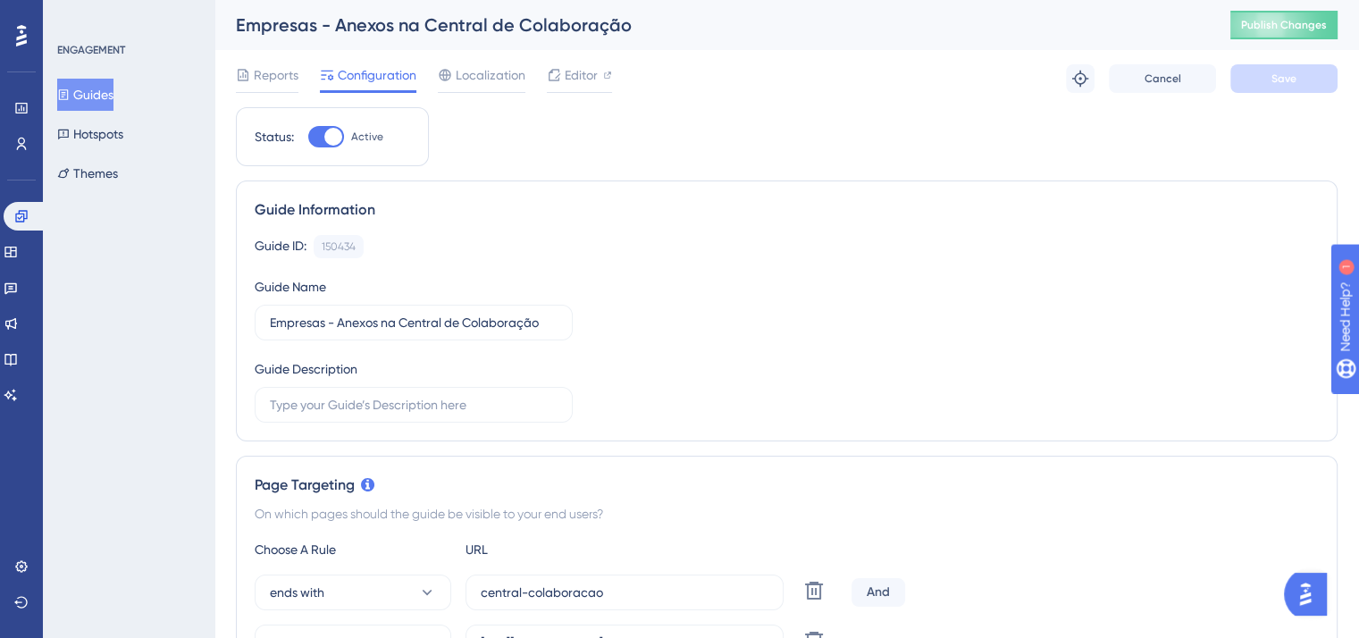
click at [1242, 22] on div "Empresas - Anexos na Central de Colaboração Publish Changes" at bounding box center [786, 25] width 1144 height 50
click at [1252, 22] on button "Publish Changes" at bounding box center [1283, 25] width 107 height 29
click at [564, 81] on span "Editor" at bounding box center [580, 74] width 33 height 21
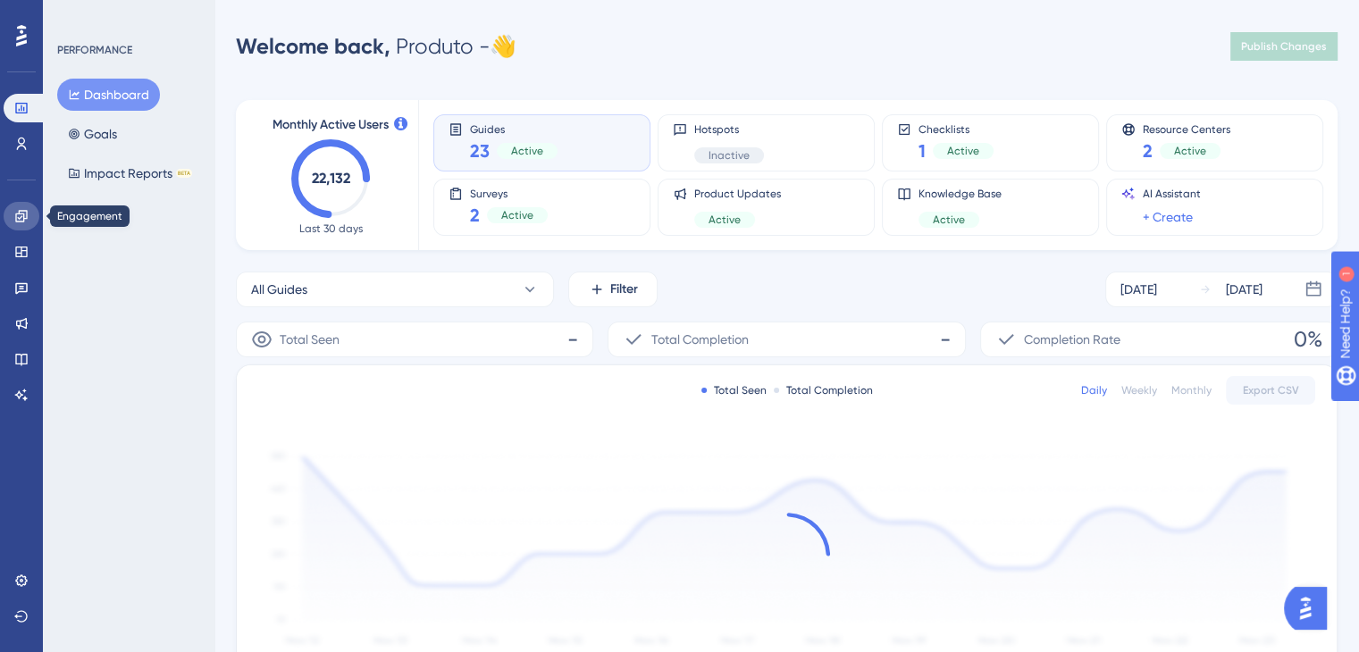
click at [21, 219] on icon at bounding box center [21, 216] width 14 height 14
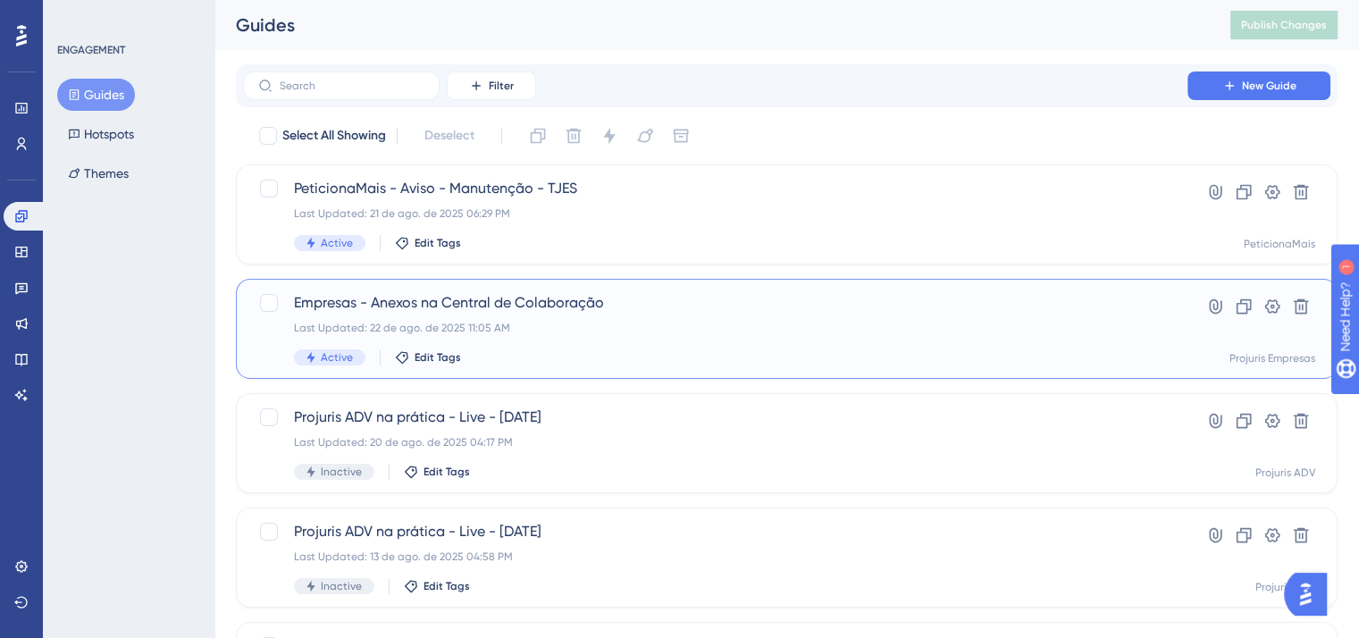
click at [906, 304] on span "Empresas - Anexos na Central de Colaboração" at bounding box center [715, 302] width 842 height 21
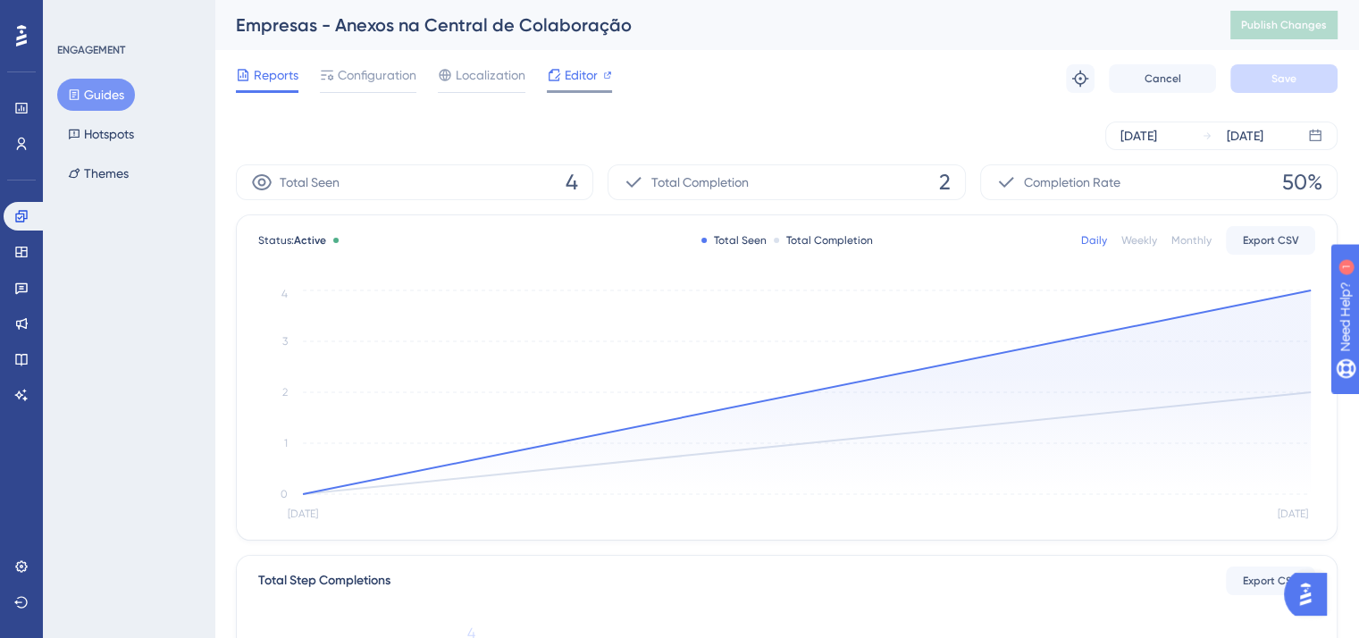
click at [563, 76] on div "Editor" at bounding box center [579, 74] width 65 height 21
click at [368, 71] on span "Configuration" at bounding box center [377, 74] width 79 height 21
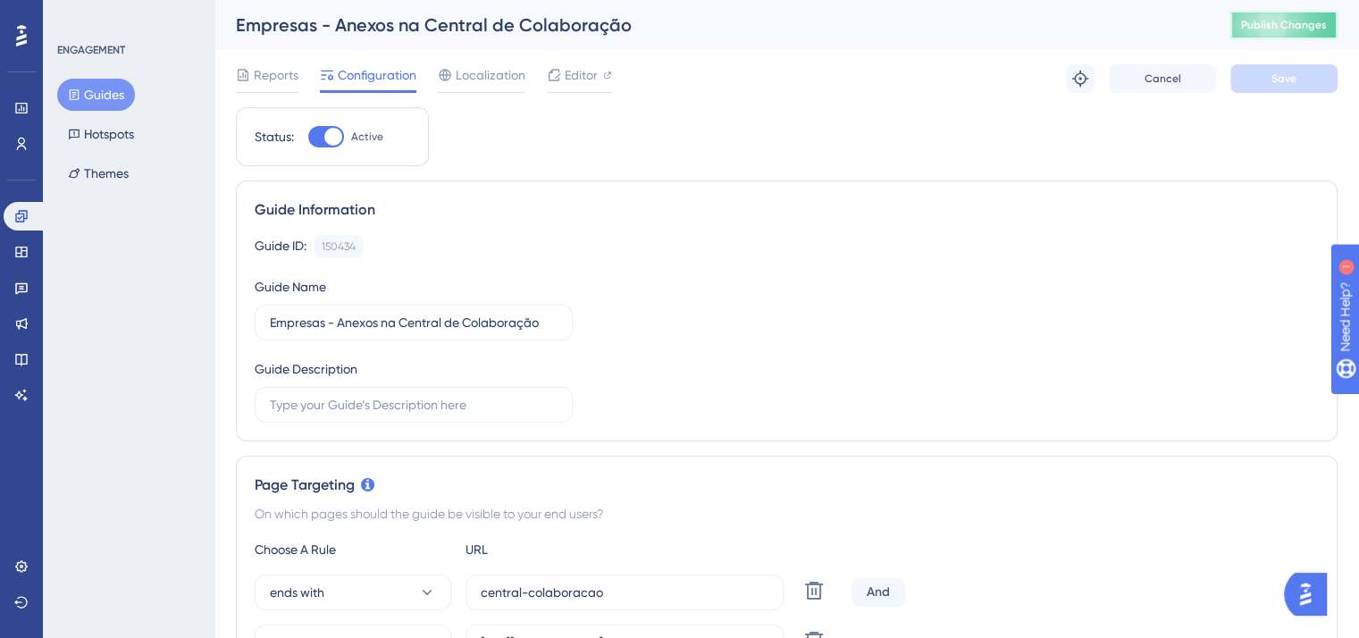
click at [1283, 29] on span "Publish Changes" at bounding box center [1284, 25] width 86 height 14
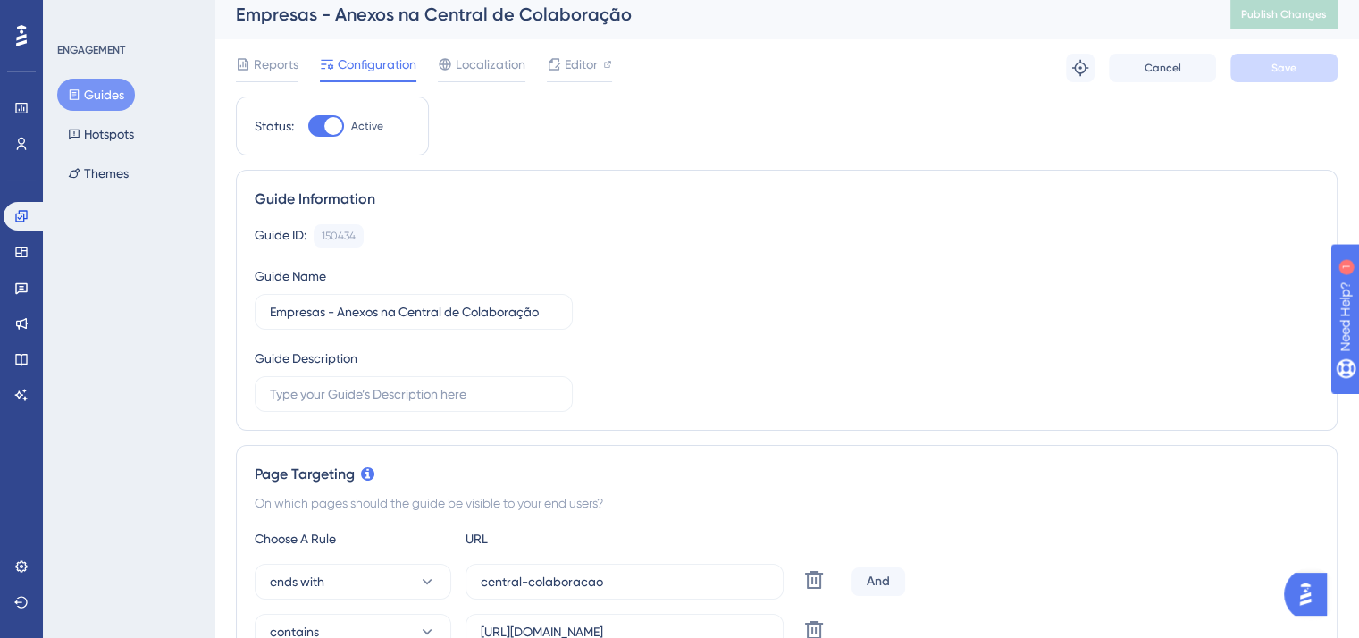
scroll to position [189, 0]
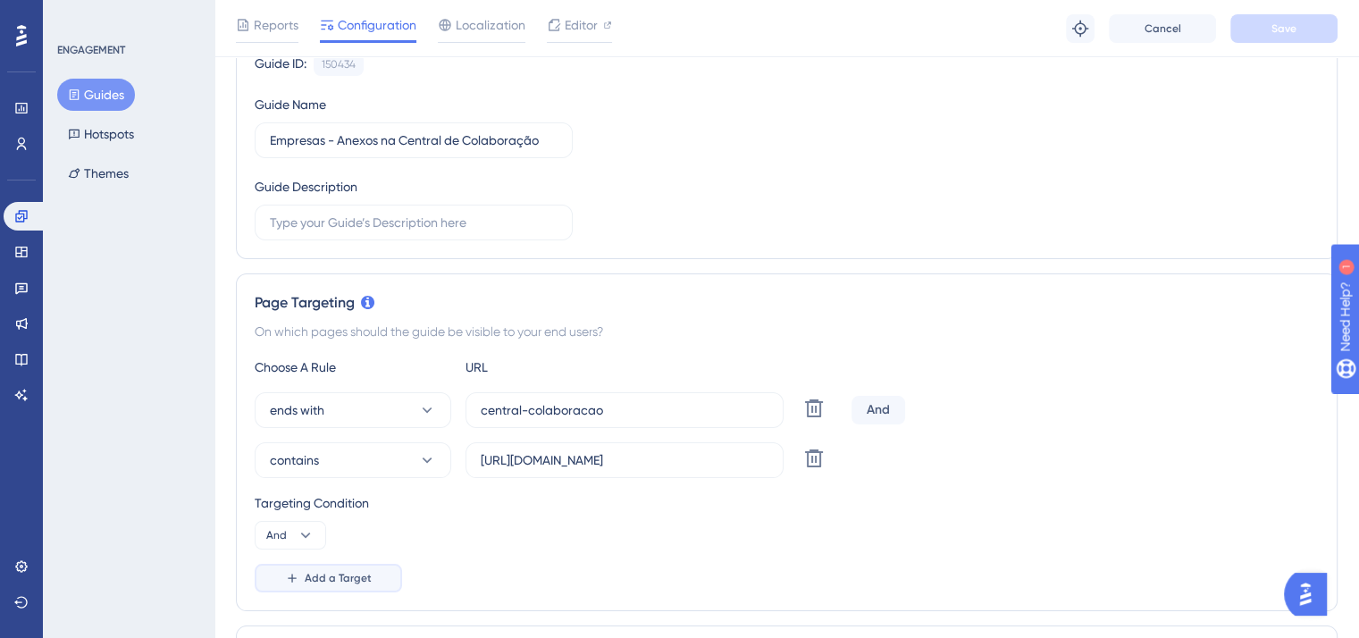
click at [373, 580] on button "Add a Target" at bounding box center [328, 578] width 147 height 29
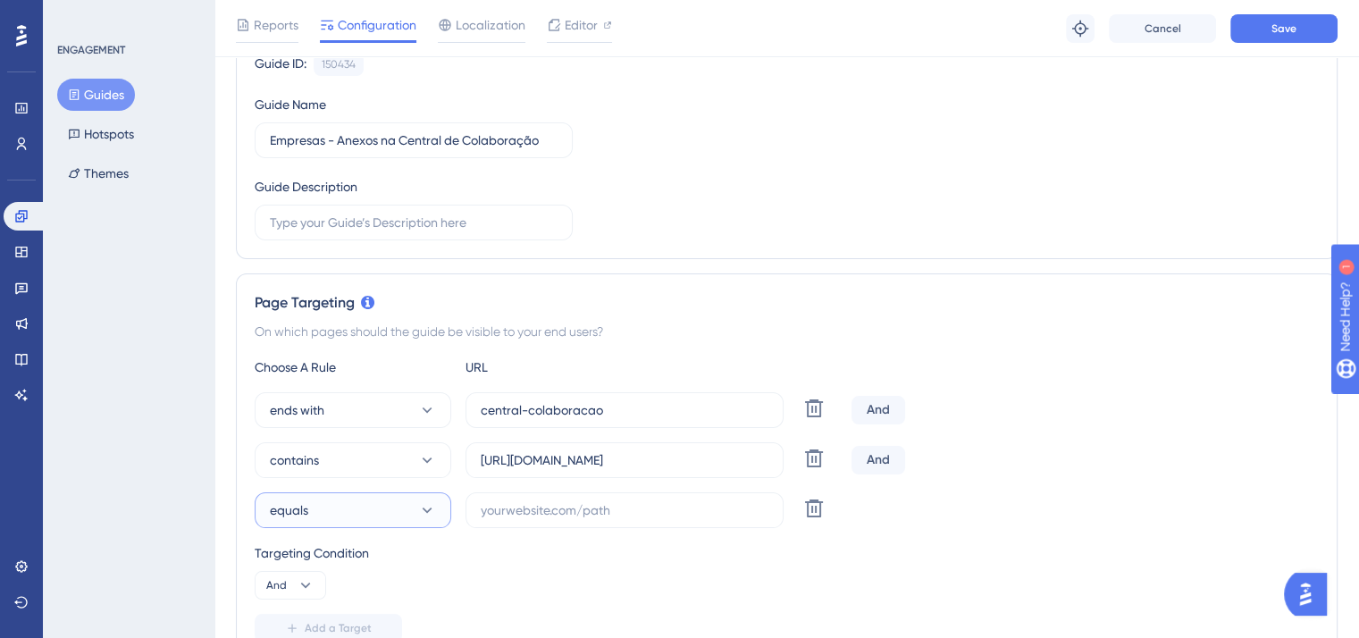
click at [363, 493] on button "equals" at bounding box center [353, 510] width 196 height 36
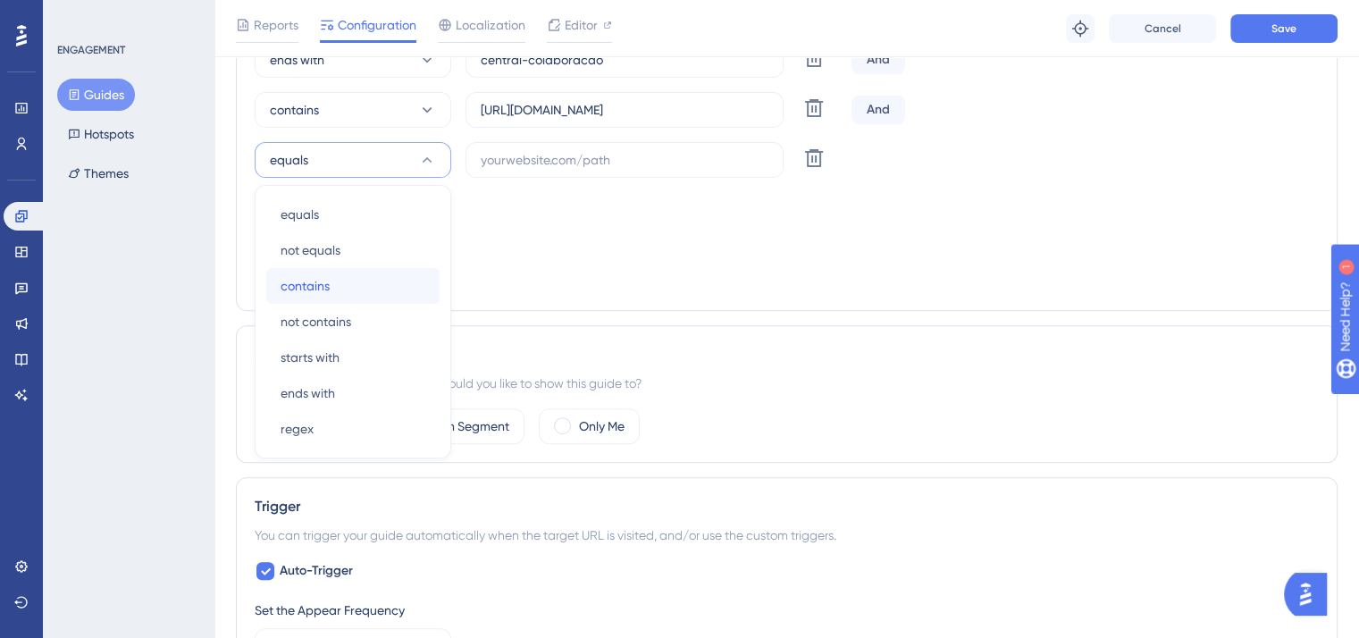
click at [316, 281] on span "contains" at bounding box center [304, 285] width 49 height 21
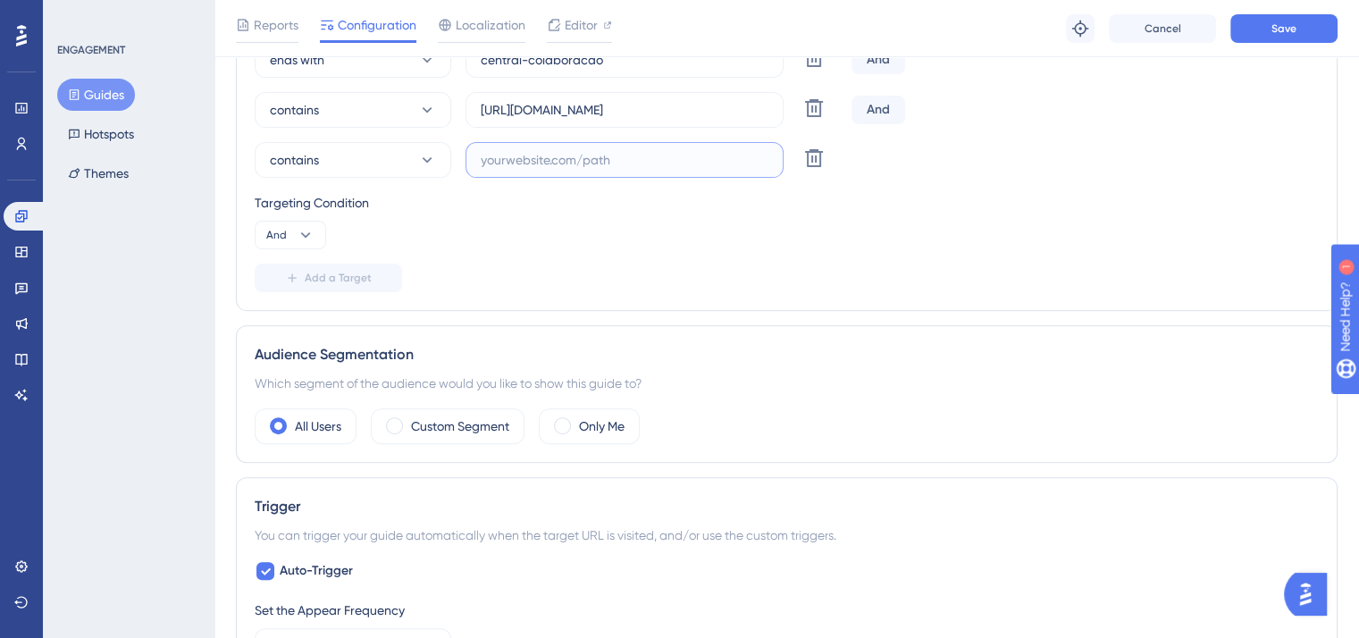
click at [615, 150] on input "text" at bounding box center [625, 160] width 288 height 20
paste input "https://contratos.projuris.com.br/#/home/onboarding"
drag, startPoint x: 656, startPoint y: 159, endPoint x: 773, endPoint y: 171, distance: 117.6
click at [784, 154] on div "contains https://contratos.projuris.com.br/#/home/onboarding Delete" at bounding box center [549, 160] width 589 height 36
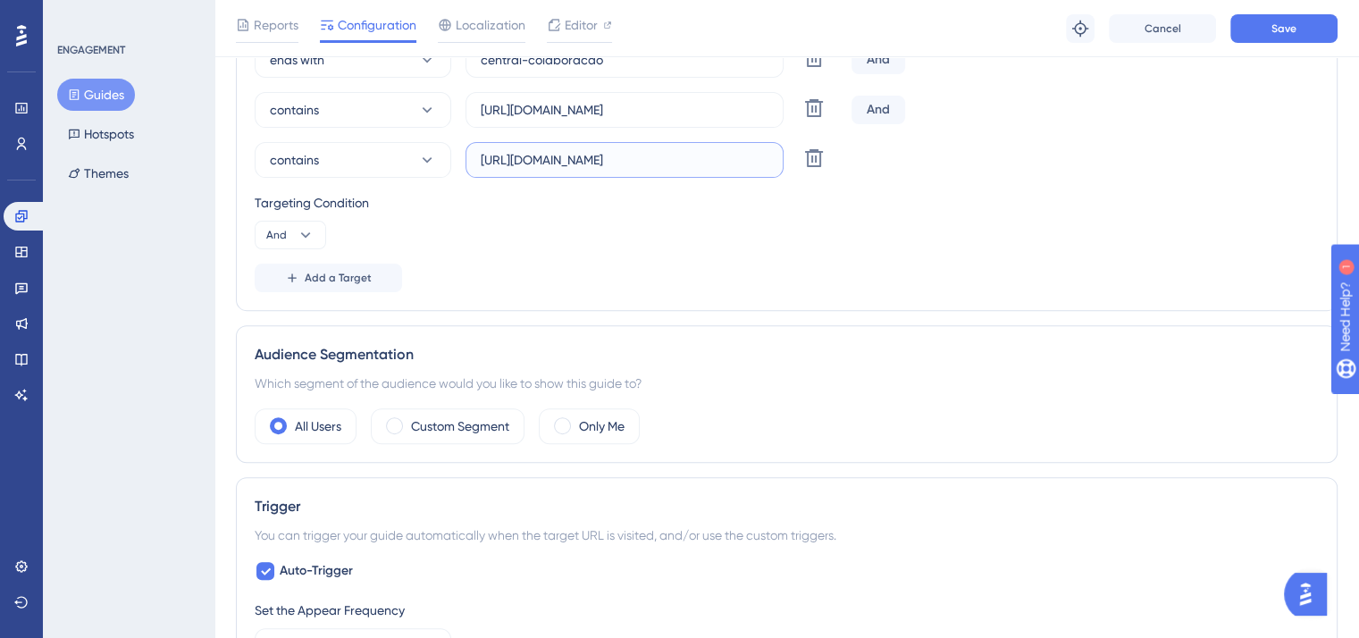
scroll to position [0, 0]
type input "https://contratos.projuris.com.br/#/requisicao"
click at [729, 239] on div "Targeting Condition And" at bounding box center [787, 220] width 1064 height 57
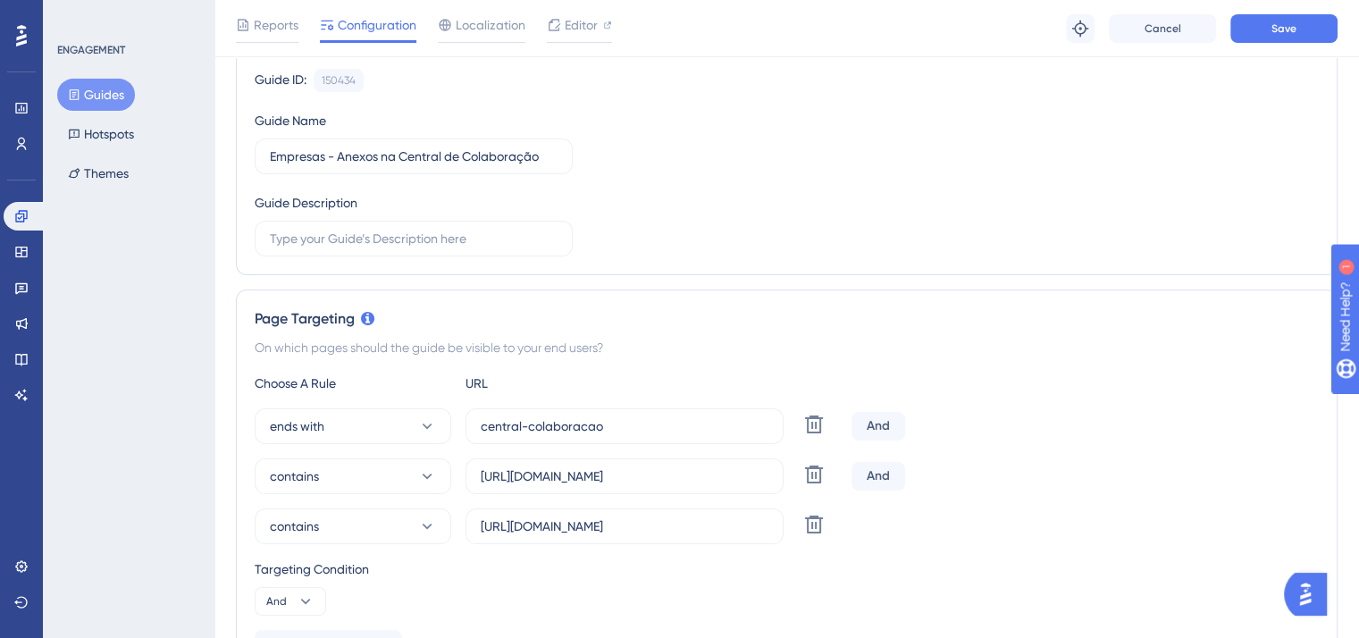
scroll to position [93, 0]
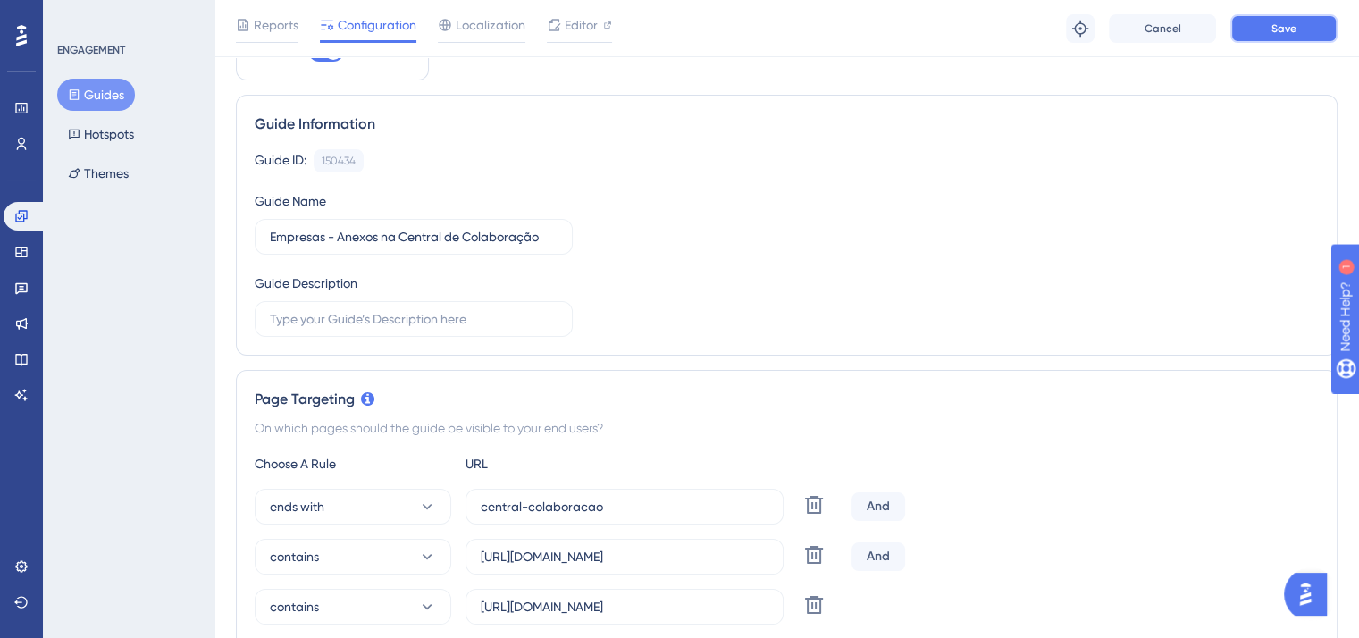
click at [1263, 34] on button "Save" at bounding box center [1283, 28] width 107 height 29
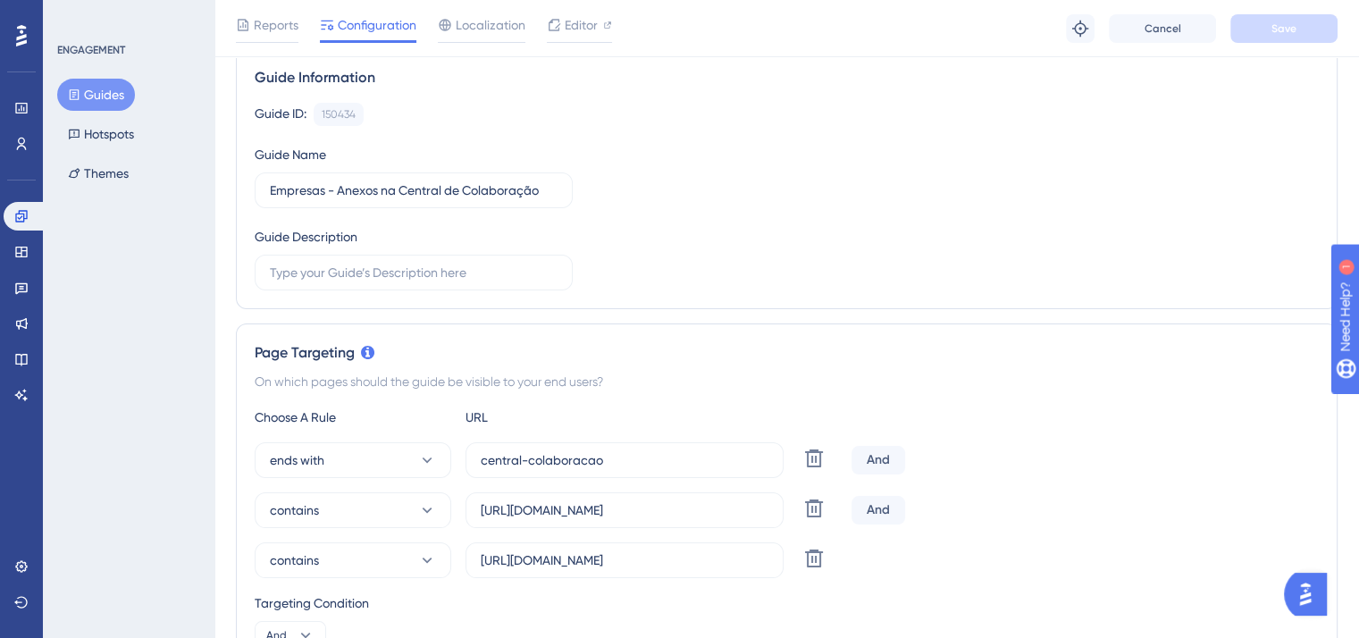
scroll to position [0, 0]
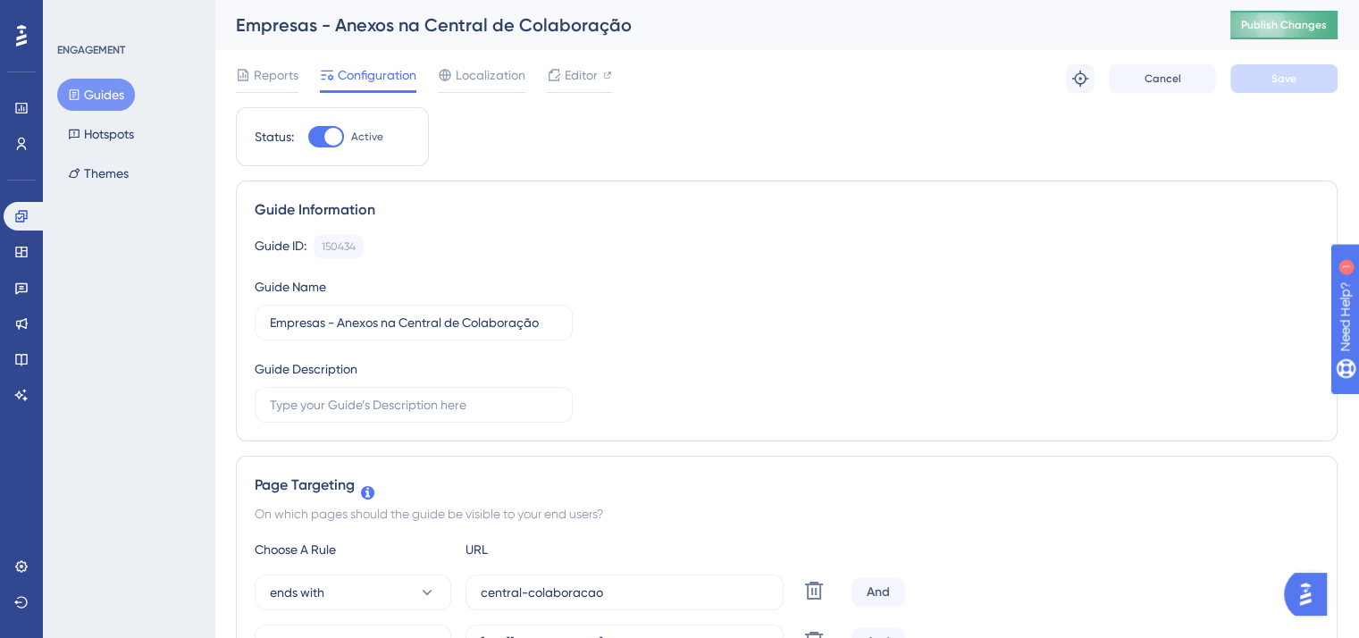
click at [1300, 21] on span "Publish Changes" at bounding box center [1284, 25] width 86 height 14
